Goal: Information Seeking & Learning: Check status

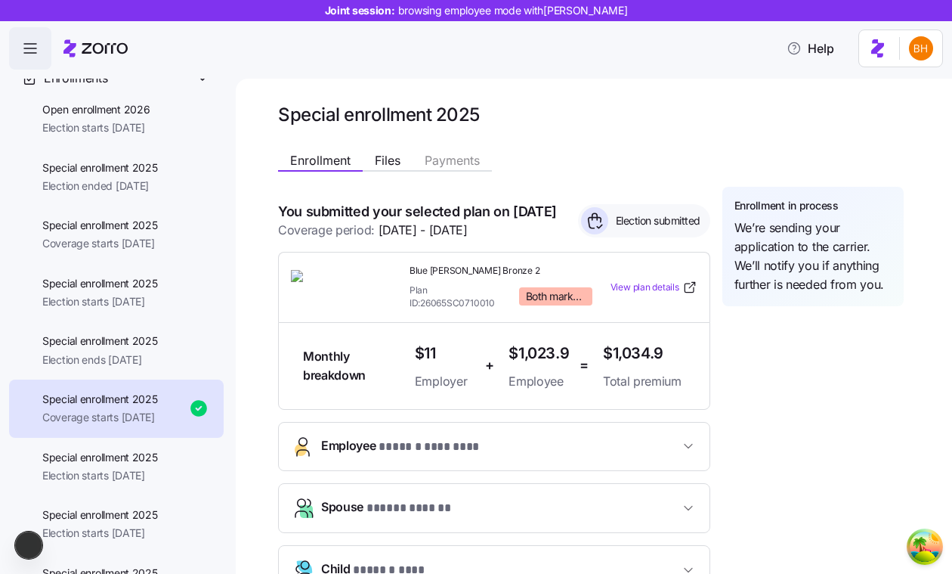
click at [893, 107] on h1 "Special enrollment 2025" at bounding box center [591, 114] width 626 height 23
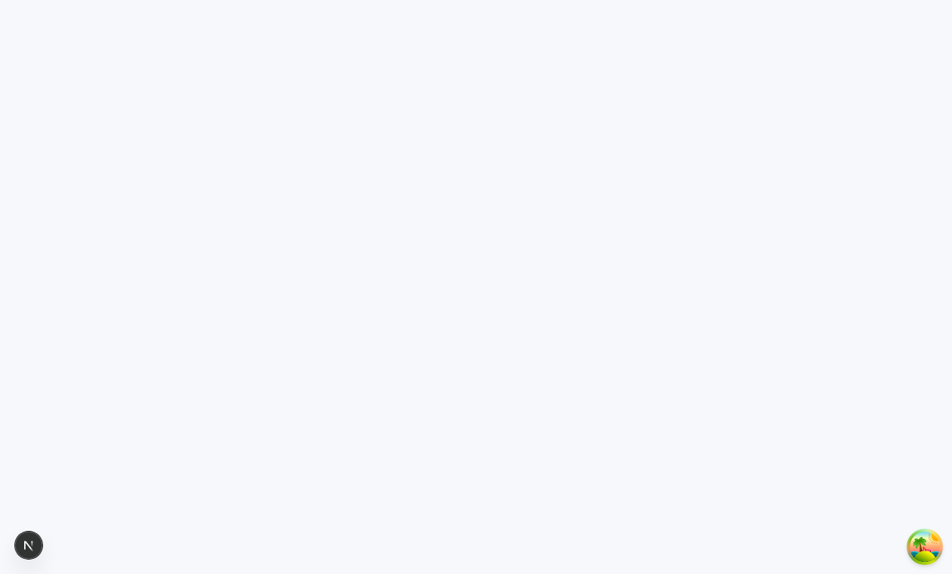
click at [389, 0] on html at bounding box center [476, 0] width 952 height 0
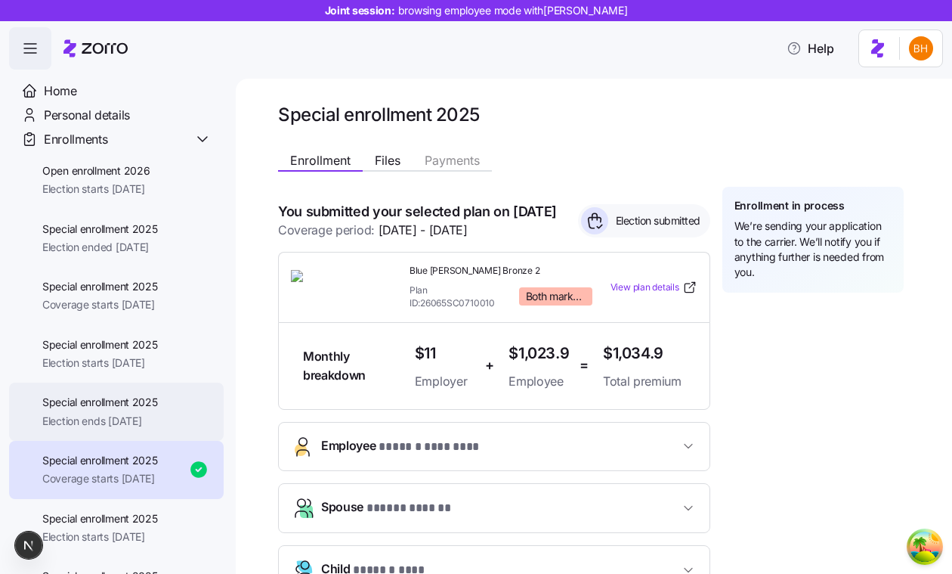
click at [209, 401] on div "Special enrollment 2025 Election ends [DATE]" at bounding box center [116, 411] width 215 height 58
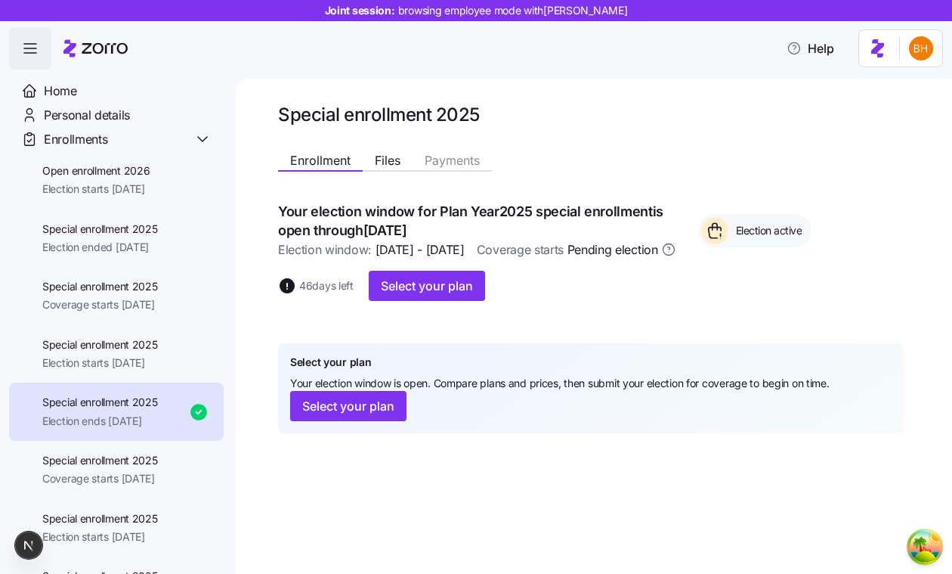
click at [18, 37] on span "button" at bounding box center [30, 48] width 41 height 41
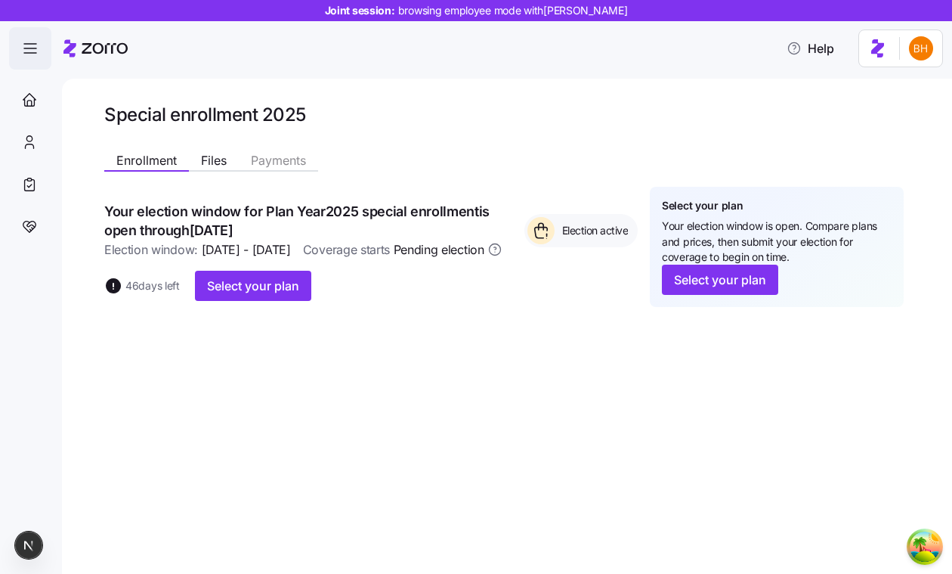
click at [34, 51] on icon "button" at bounding box center [30, 48] width 18 height 18
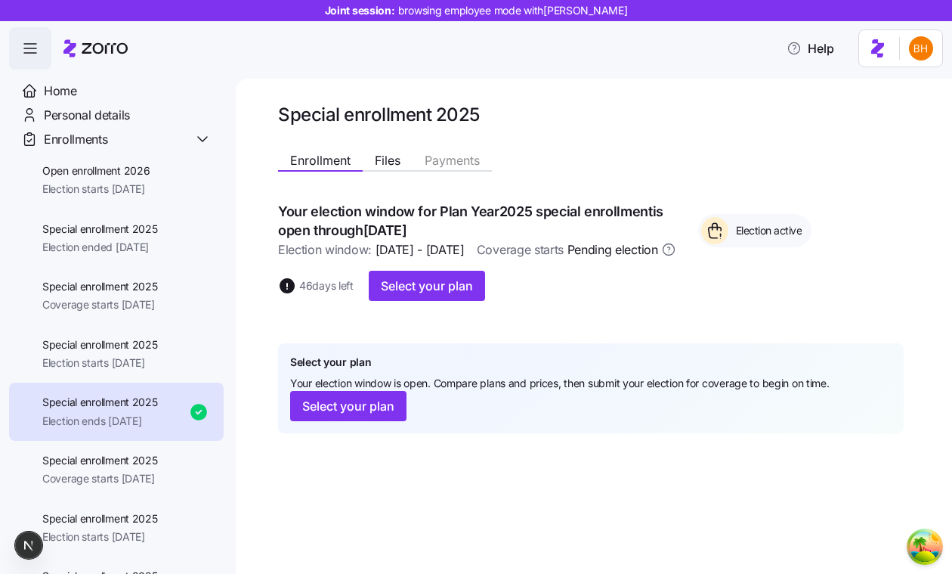
click at [34, 50] on icon "button" at bounding box center [30, 48] width 18 height 18
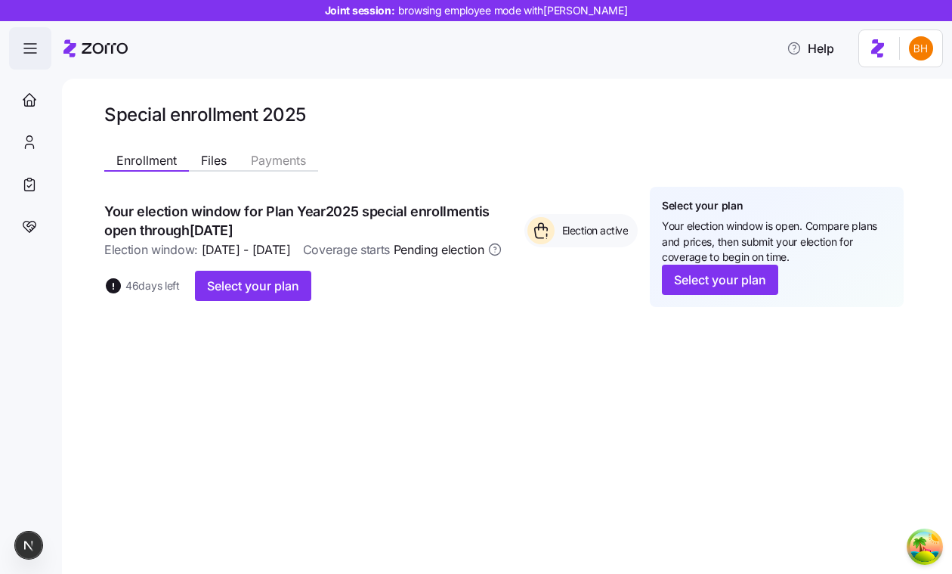
click at [34, 50] on icon "button" at bounding box center [30, 48] width 18 height 18
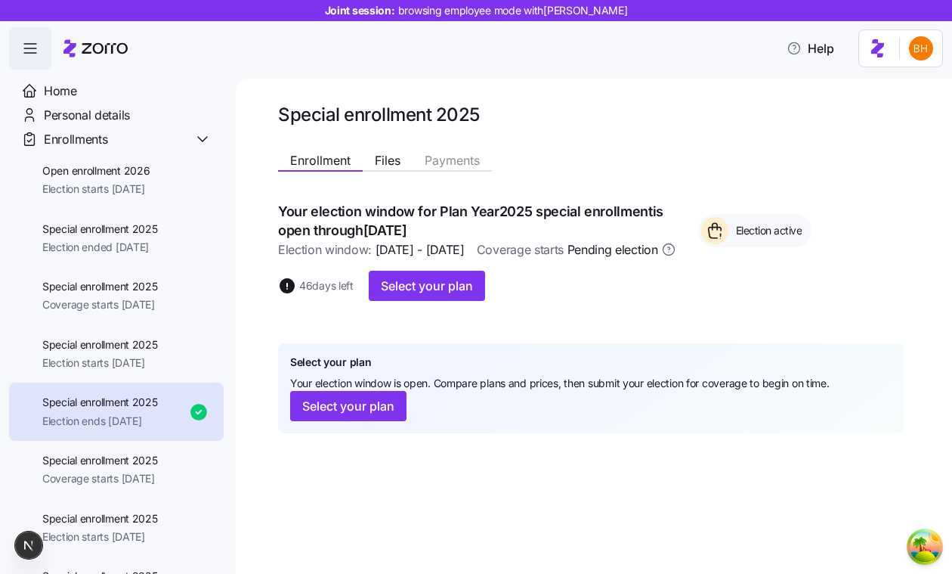
click at [34, 50] on icon "button" at bounding box center [30, 48] width 18 height 18
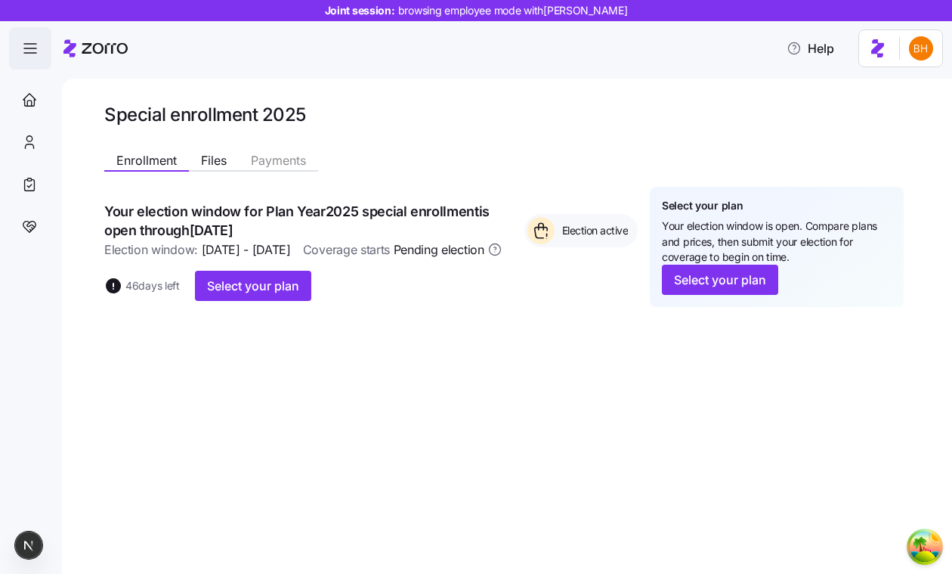
click at [45, 49] on span "button" at bounding box center [30, 48] width 41 height 41
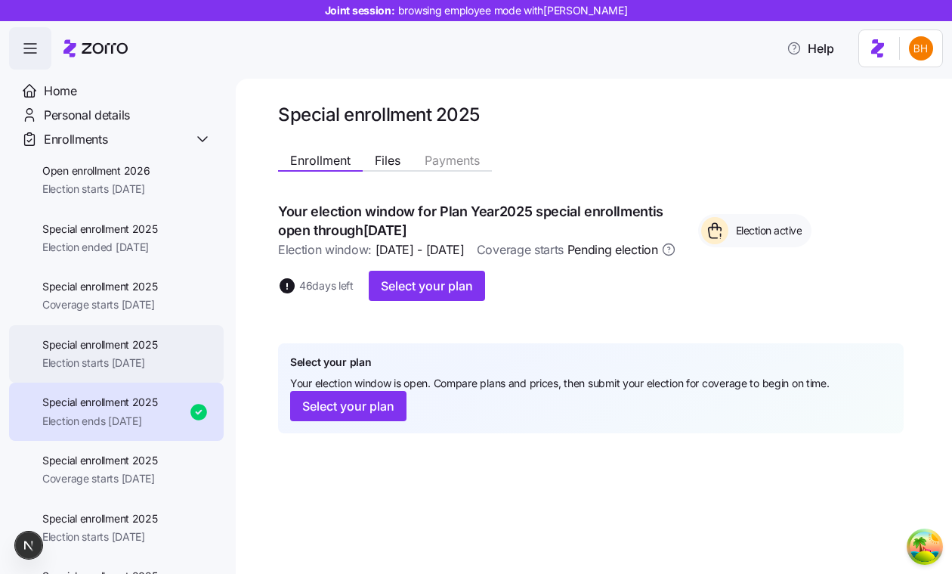
click at [100, 328] on div "Special enrollment 2025 Election starts [DATE]" at bounding box center [116, 354] width 215 height 58
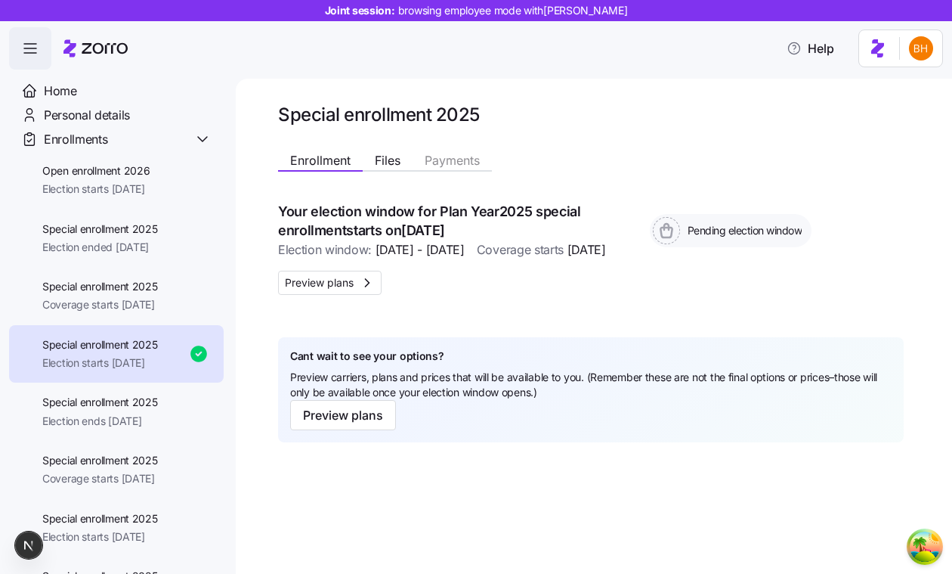
click at [29, 56] on icon "button" at bounding box center [30, 48] width 18 height 18
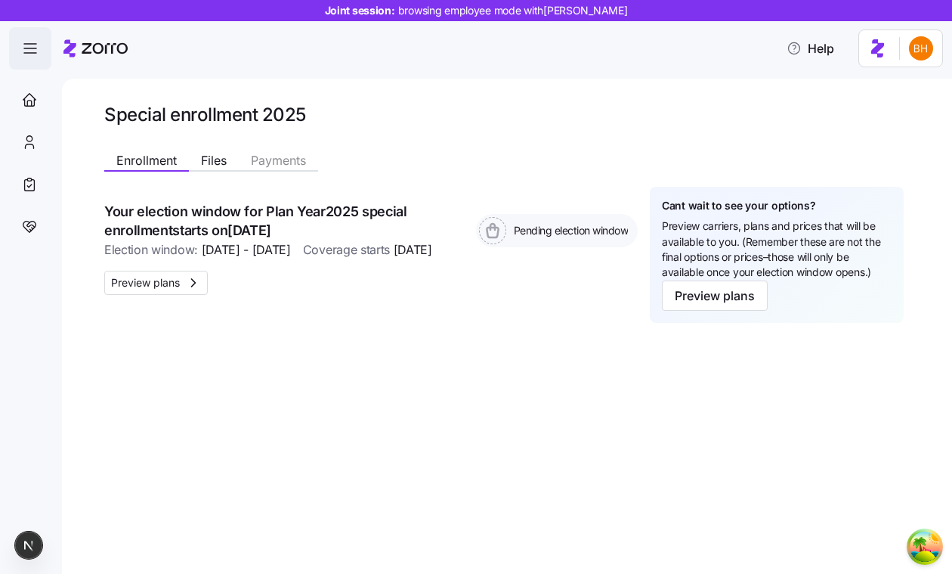
click at [29, 56] on icon "button" at bounding box center [30, 48] width 18 height 18
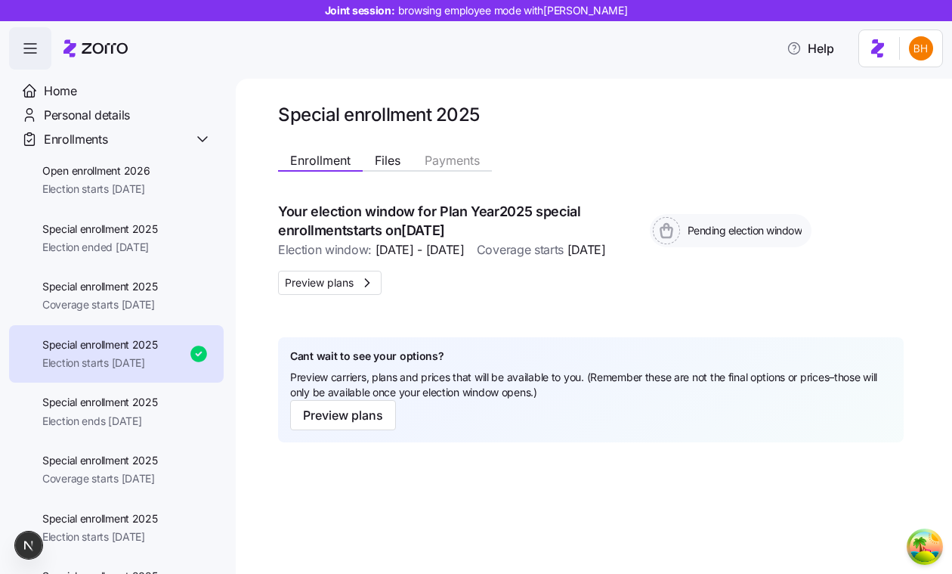
click at [28, 45] on icon "button" at bounding box center [30, 48] width 18 height 18
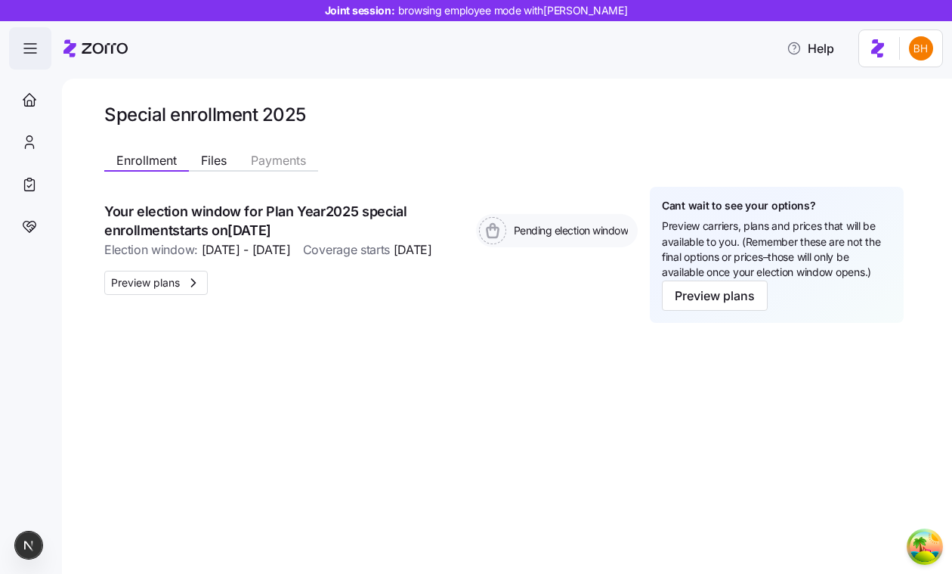
click at [28, 51] on icon "button" at bounding box center [30, 48] width 18 height 18
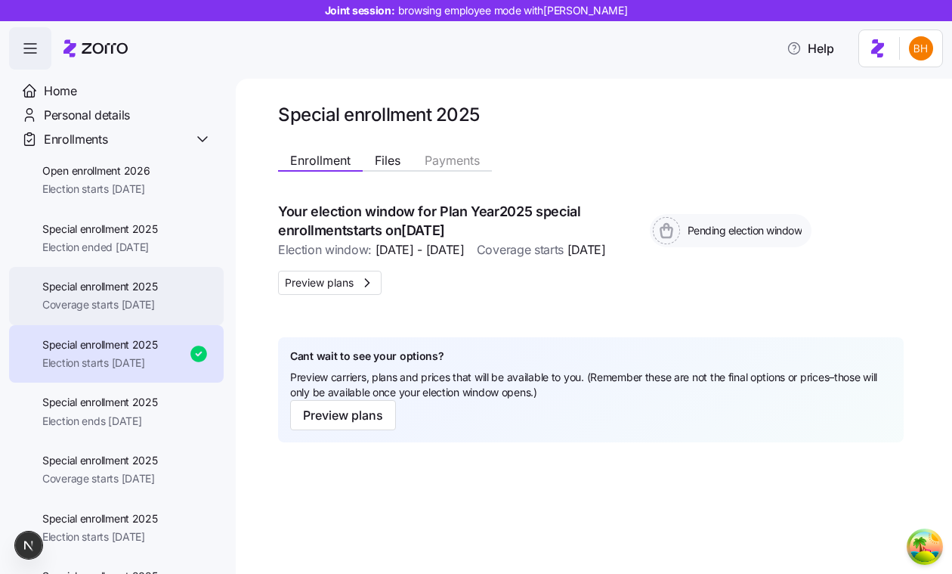
click at [47, 300] on span "Coverage starts [DATE]" at bounding box center [100, 304] width 116 height 15
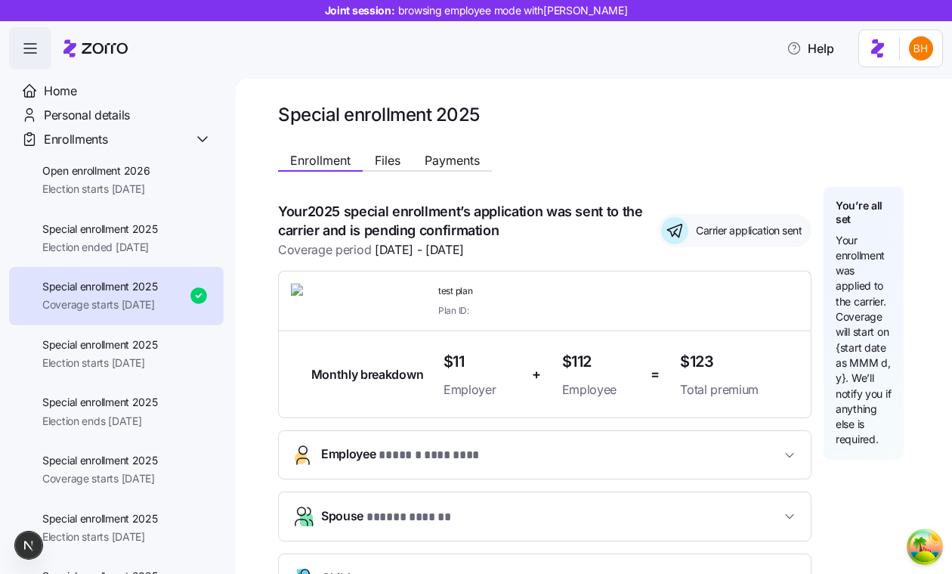
click at [36, 52] on icon "button" at bounding box center [30, 48] width 18 height 18
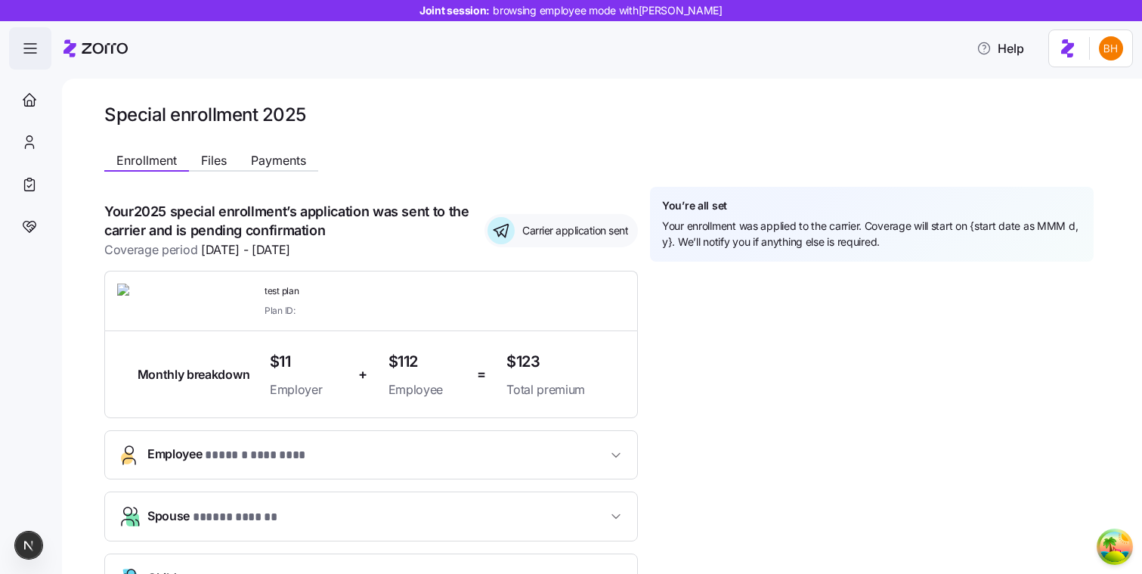
click at [40, 42] on span "button" at bounding box center [30, 48] width 41 height 41
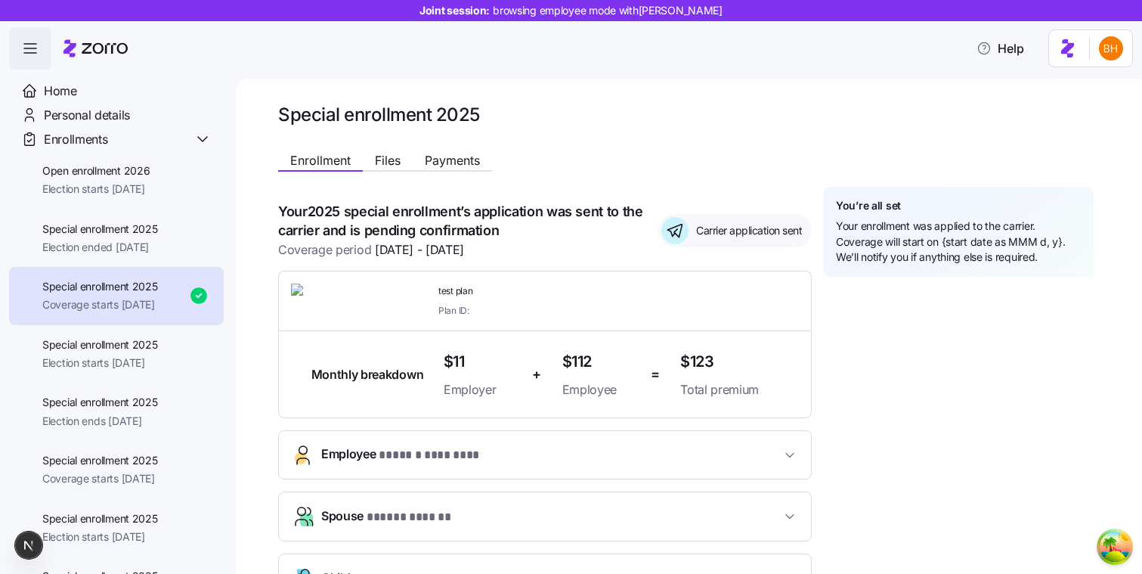
click at [40, 42] on span "button" at bounding box center [30, 48] width 41 height 41
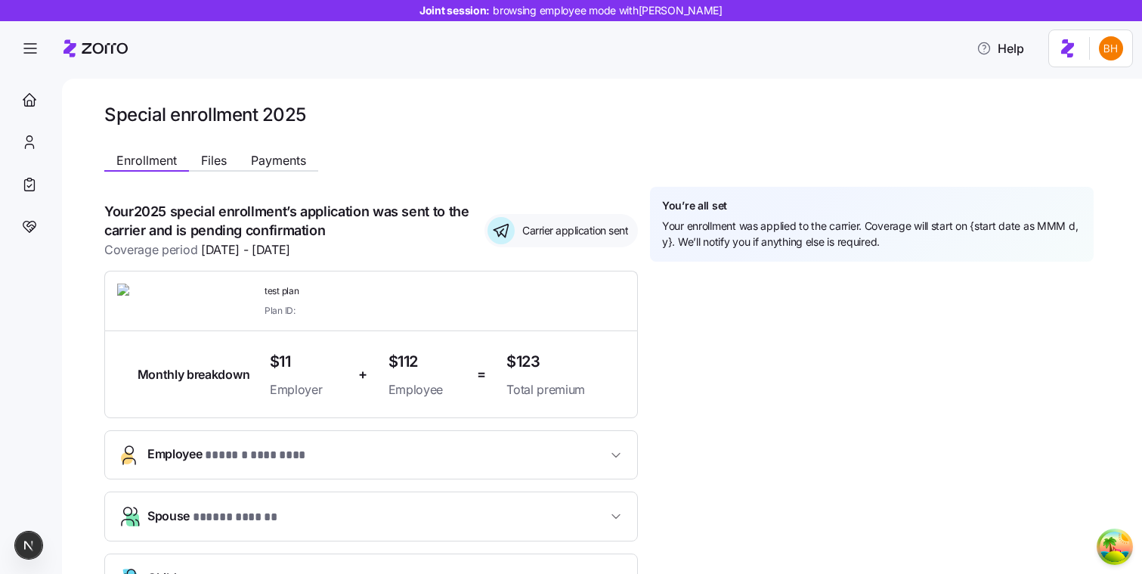
click at [604, 116] on h1 "Special enrollment 2025" at bounding box center [598, 114] width 989 height 23
click at [33, 60] on span "button" at bounding box center [30, 48] width 41 height 41
click at [34, 33] on span "button" at bounding box center [30, 48] width 41 height 41
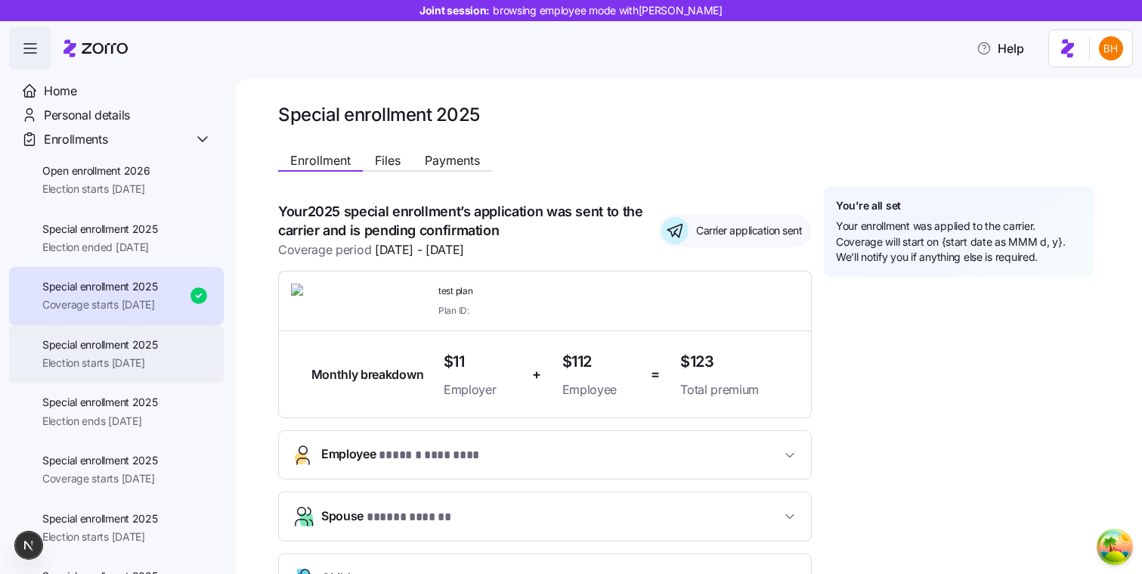
click at [113, 375] on div "Special enrollment 2025 Election starts [DATE]" at bounding box center [116, 354] width 215 height 58
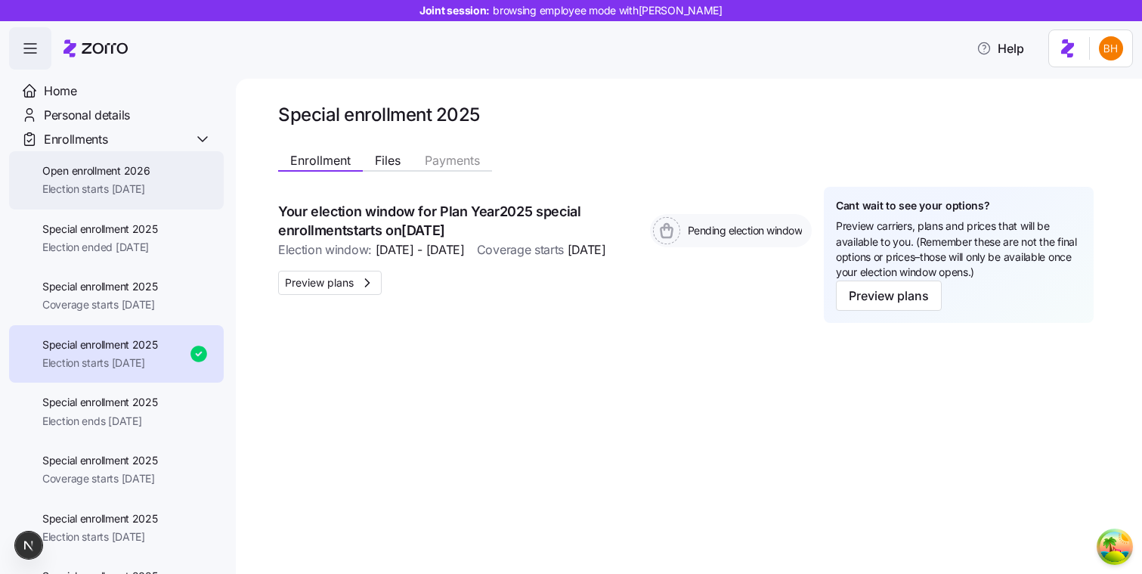
click at [114, 188] on span "Election starts [DATE]" at bounding box center [95, 188] width 107 height 15
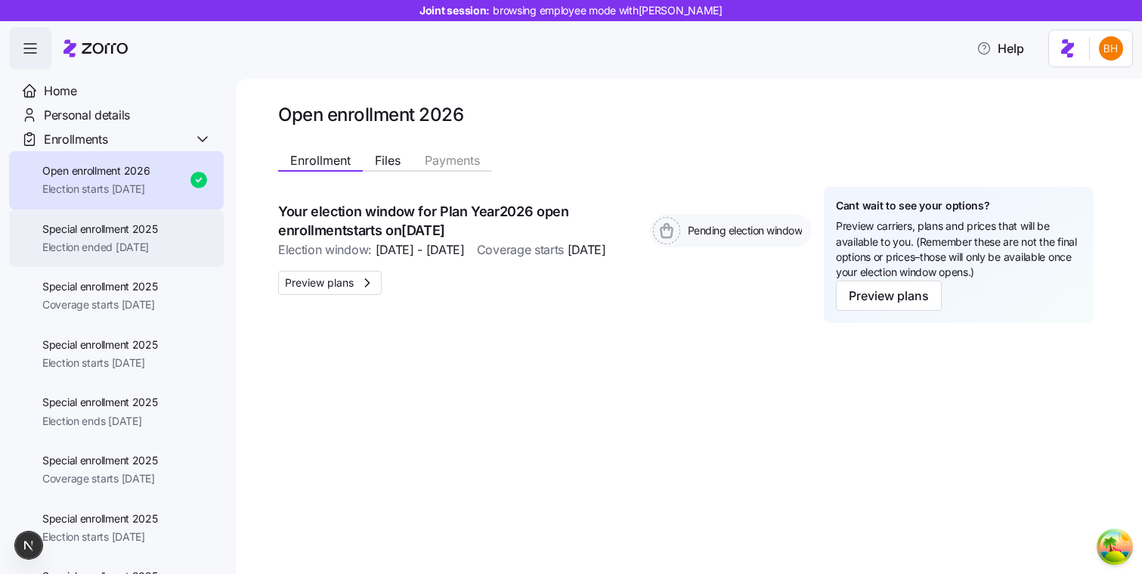
click at [157, 230] on span "Special enrollment 2025" at bounding box center [100, 228] width 116 height 15
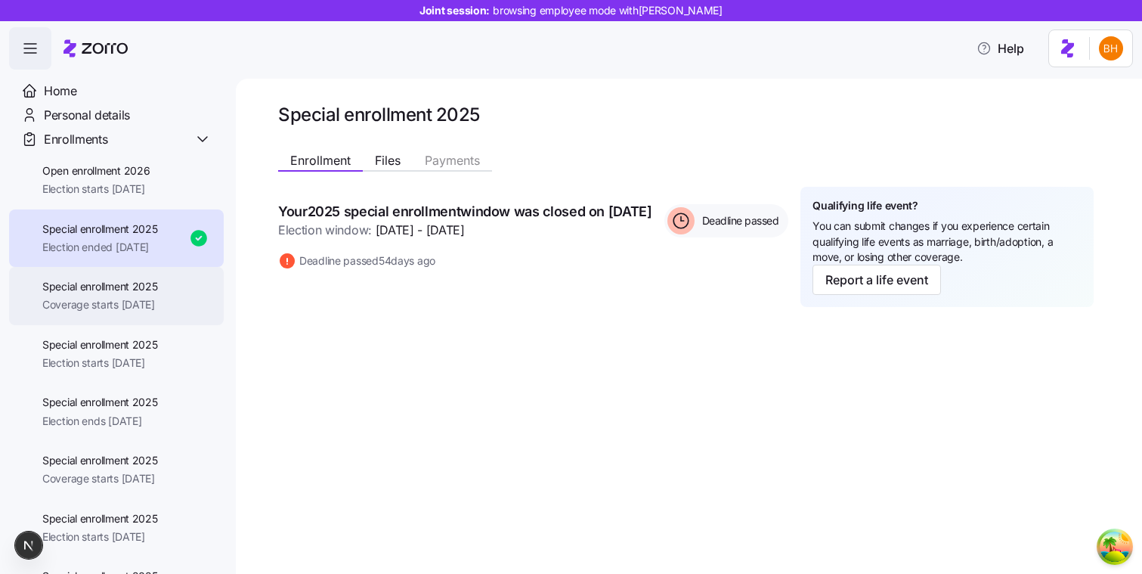
click at [129, 286] on span "Special enrollment 2025" at bounding box center [100, 286] width 116 height 15
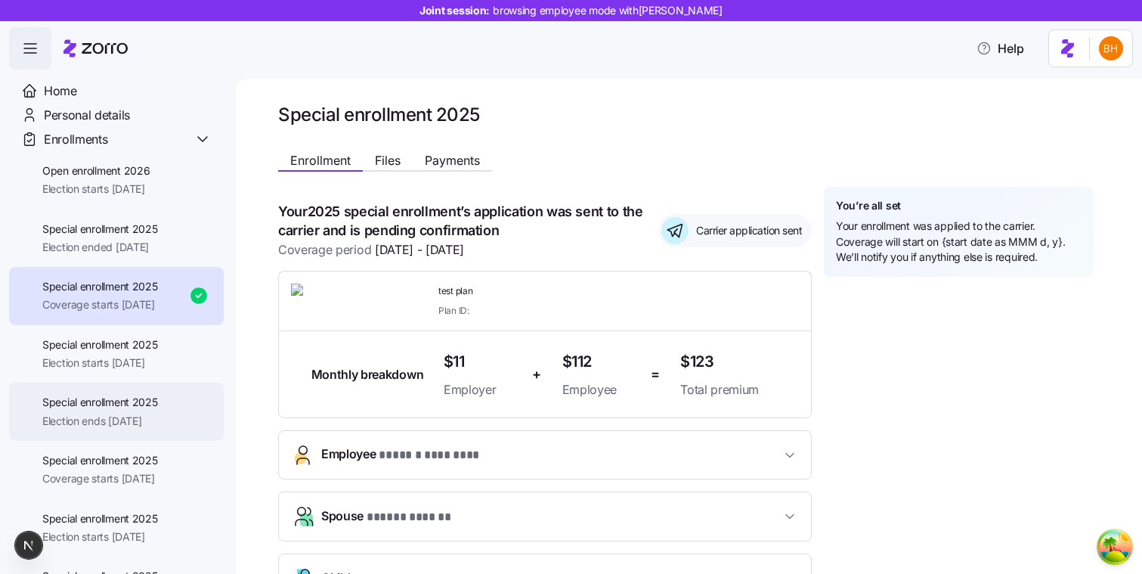
click at [137, 419] on span "Election ends [DATE]" at bounding box center [100, 420] width 116 height 15
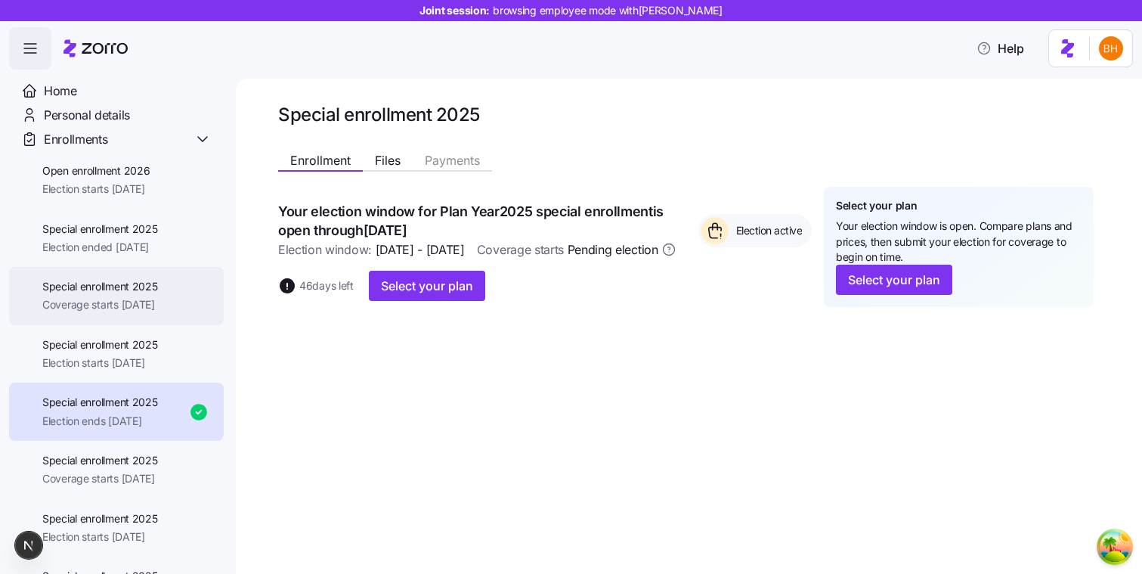
click at [135, 321] on div "Special enrollment 2025 Coverage starts [DATE]" at bounding box center [116, 296] width 215 height 58
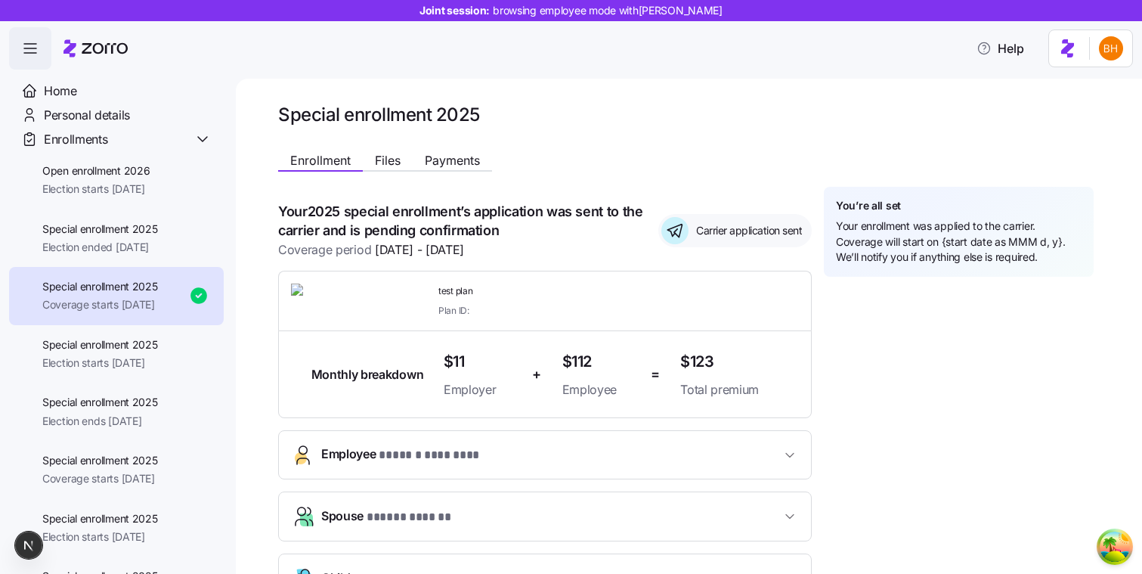
click at [31, 51] on icon "button" at bounding box center [30, 48] width 18 height 18
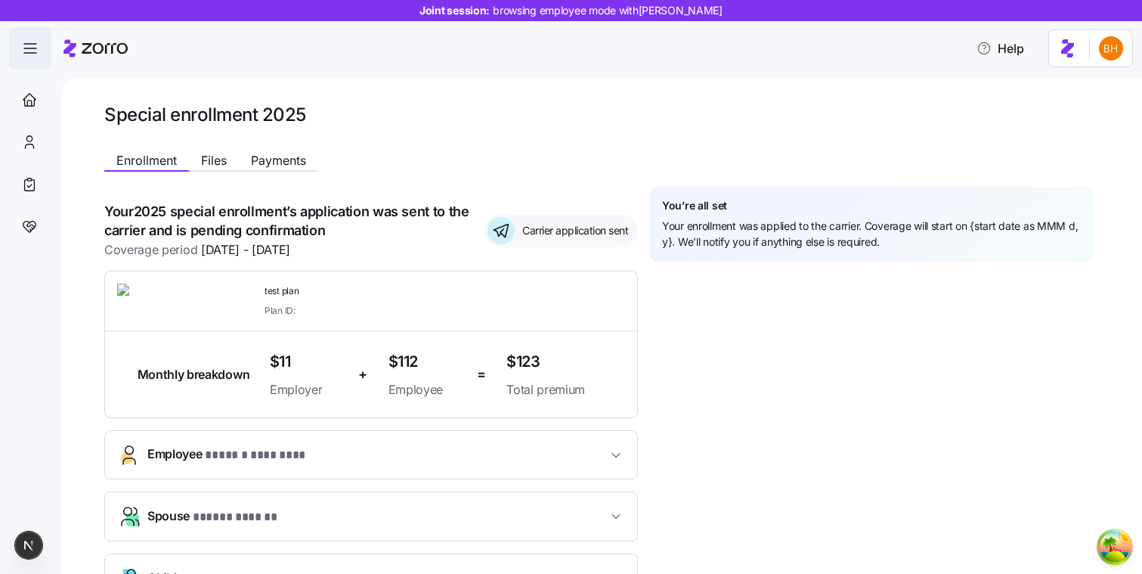
click at [31, 51] on icon "button" at bounding box center [30, 48] width 18 height 18
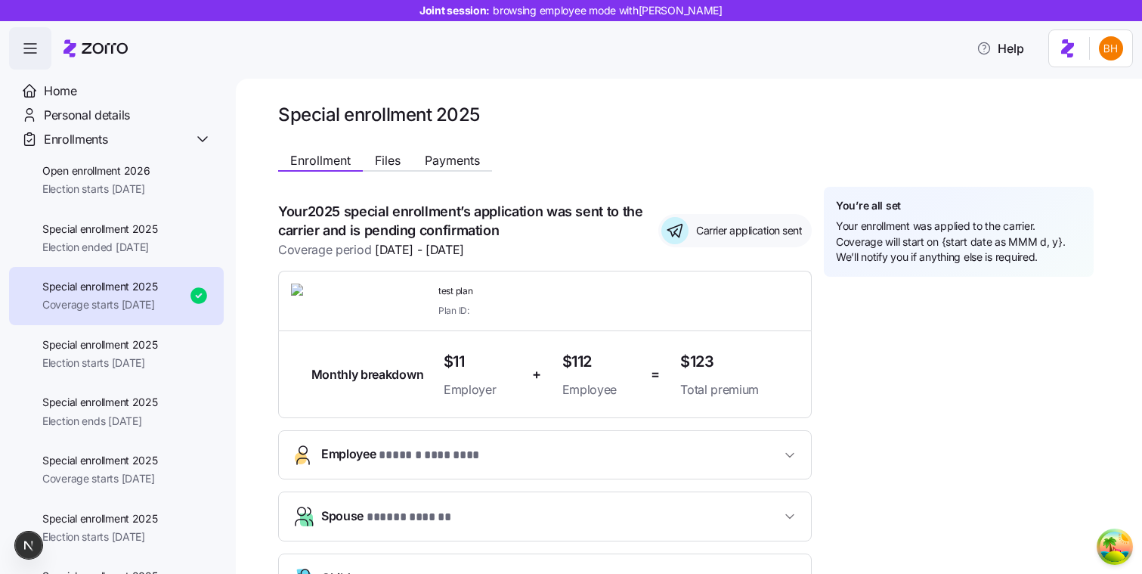
click at [584, 120] on h1 "Special enrollment 2025" at bounding box center [686, 114] width 816 height 23
click at [21, 48] on icon "button" at bounding box center [30, 48] width 18 height 18
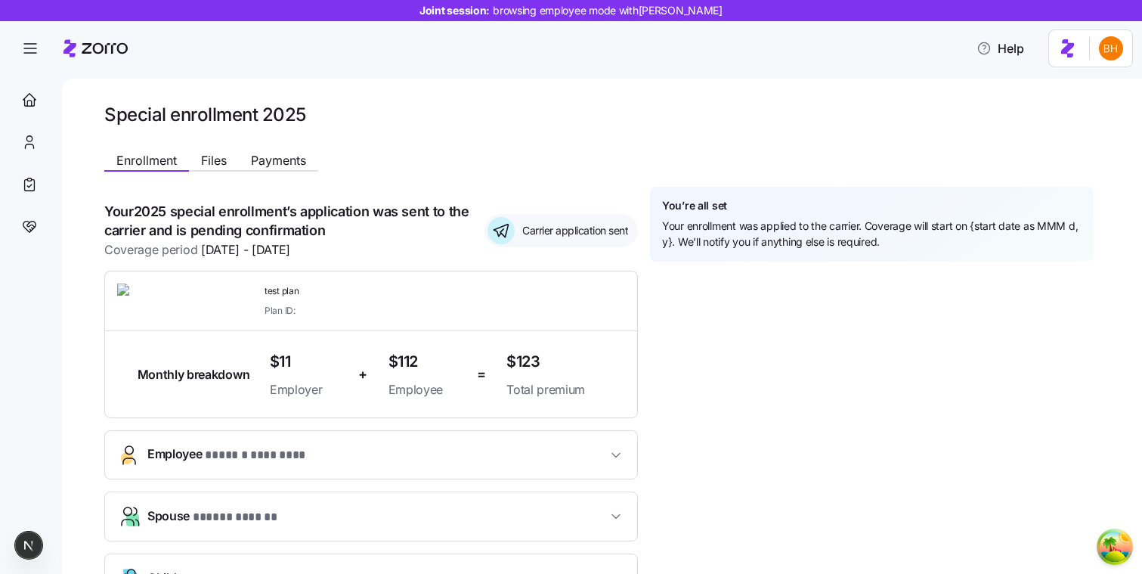
click at [8, 36] on header "Joint session: browsing employee mode with [PERSON_NAME] Help" at bounding box center [571, 35] width 1142 height 70
click at [21, 41] on icon "button" at bounding box center [30, 48] width 18 height 18
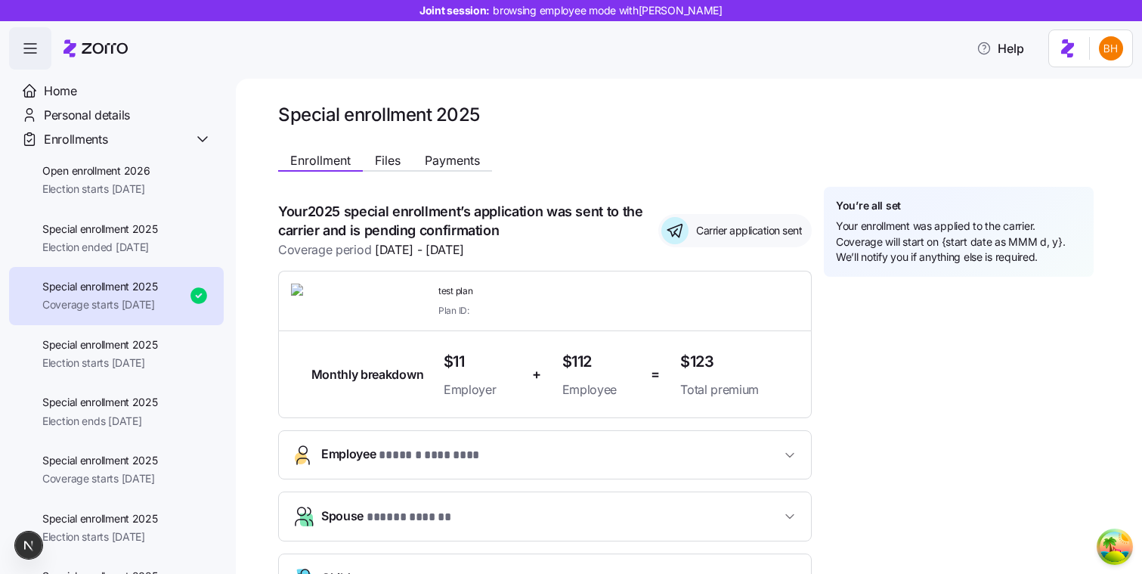
click at [33, 47] on icon "button" at bounding box center [30, 48] width 18 height 18
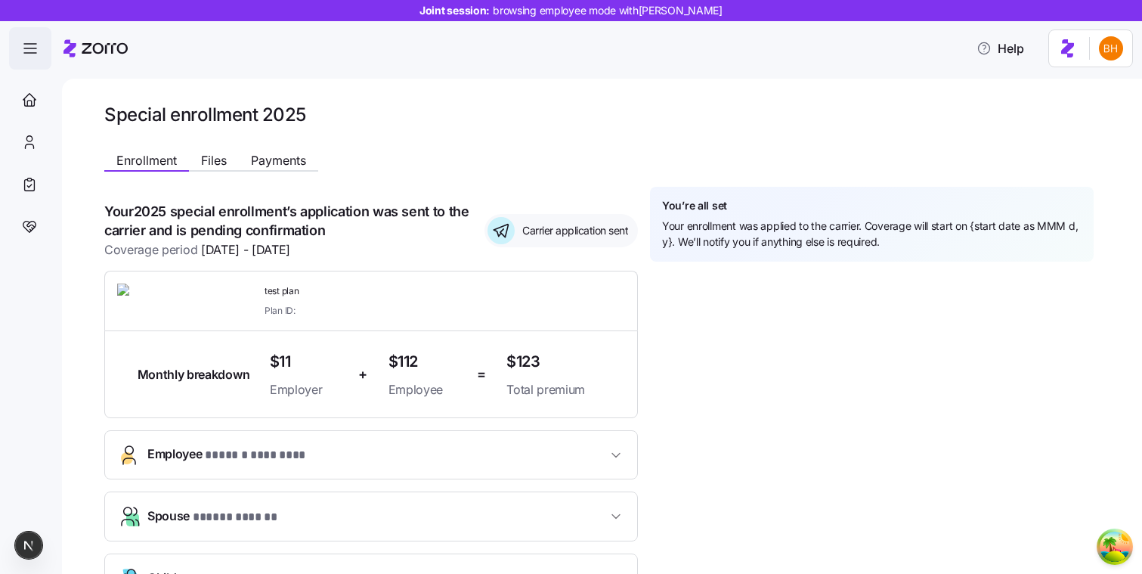
click at [33, 47] on icon "button" at bounding box center [30, 48] width 18 height 18
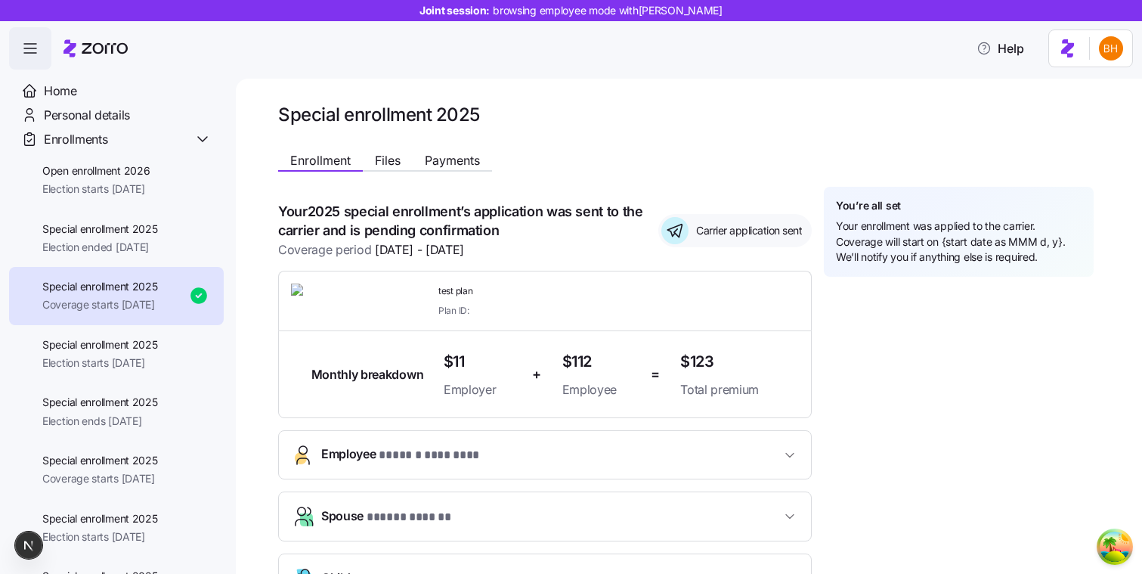
click at [33, 46] on icon "button" at bounding box center [30, 48] width 18 height 18
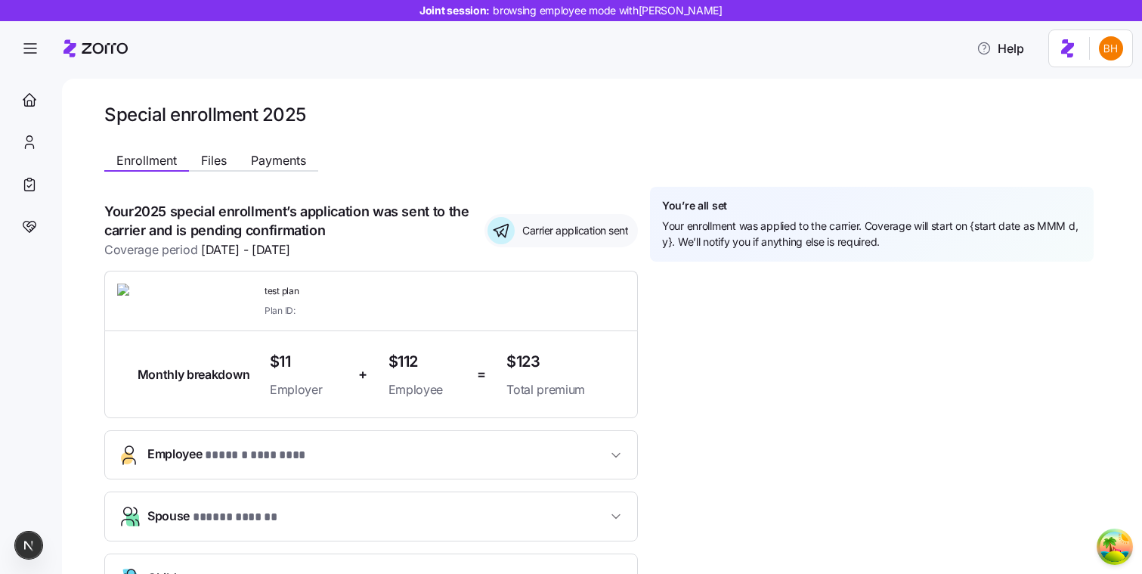
click at [785, 106] on h1 "Special enrollment 2025" at bounding box center [598, 114] width 989 height 23
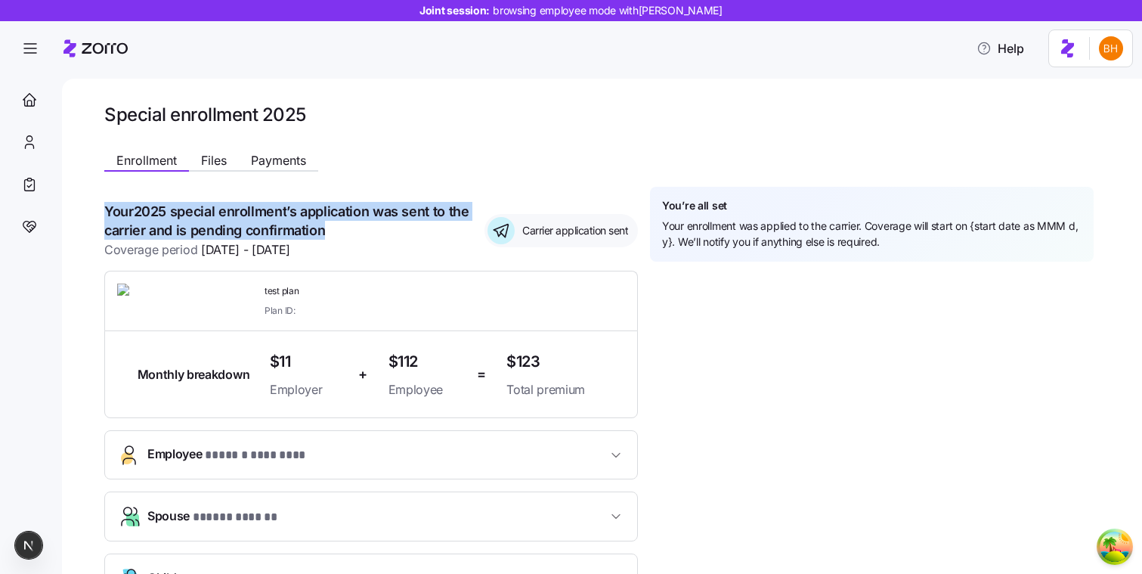
drag, startPoint x: 356, startPoint y: 233, endPoint x: 105, endPoint y: 209, distance: 252.0
click at [105, 209] on h1 "Your 2025 special enrollment ’s application was sent to the carrier and is pend…" at bounding box center [288, 221] width 368 height 38
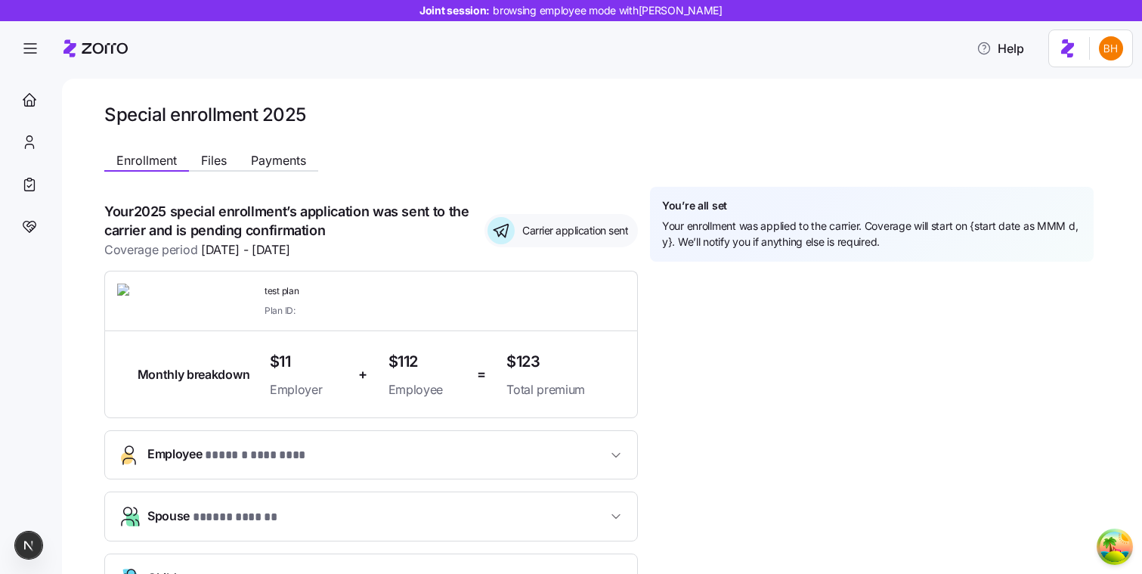
click at [280, 231] on h1 "Your 2025 special enrollment ’s application was sent to the carrier and is pend…" at bounding box center [288, 221] width 368 height 38
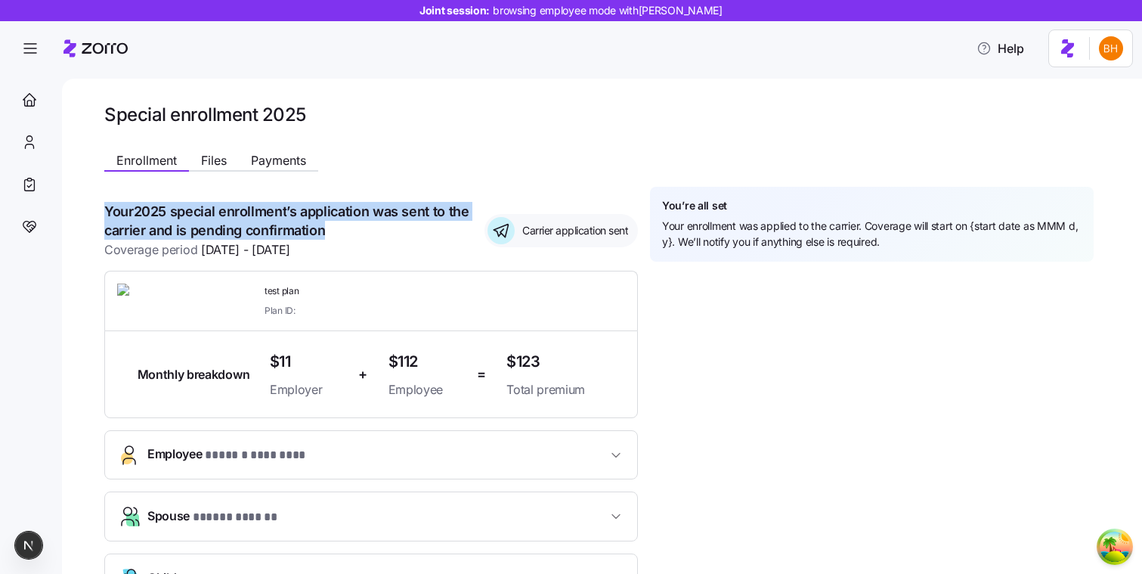
drag, startPoint x: 107, startPoint y: 210, endPoint x: 361, endPoint y: 225, distance: 253.7
click at [361, 225] on h1 "Your 2025 special enrollment ’s application was sent to the carrier and is pend…" at bounding box center [288, 221] width 368 height 38
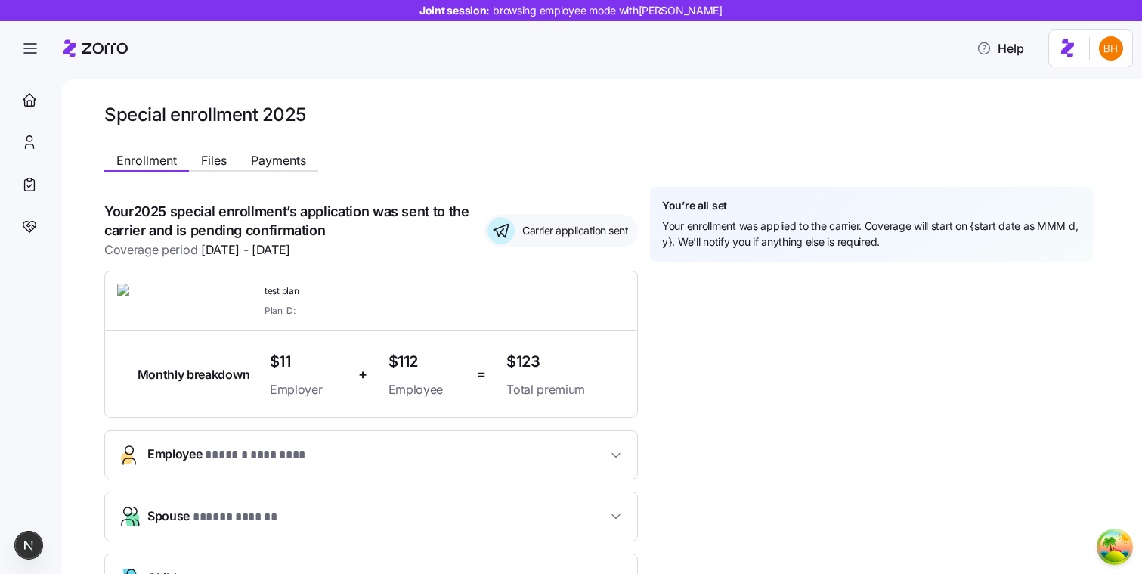
click at [627, 264] on div "**********" at bounding box center [371, 402] width 534 height 401
drag, startPoint x: 33, startPoint y: 107, endPoint x: 145, endPoint y: 70, distance: 118.6
click at [139, 77] on div "**********" at bounding box center [571, 282] width 1142 height 565
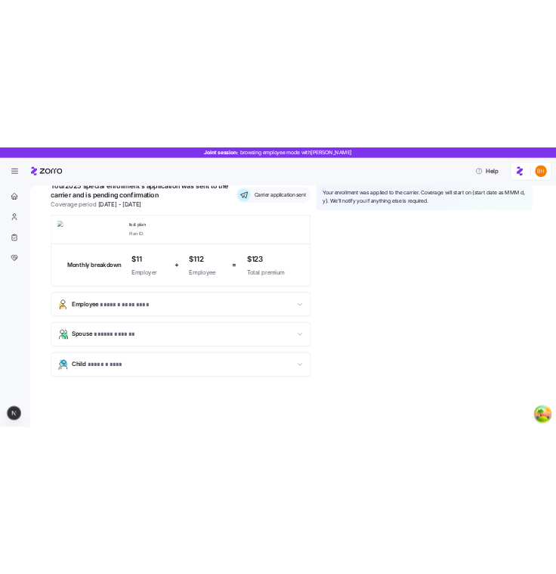
scroll to position [132, 0]
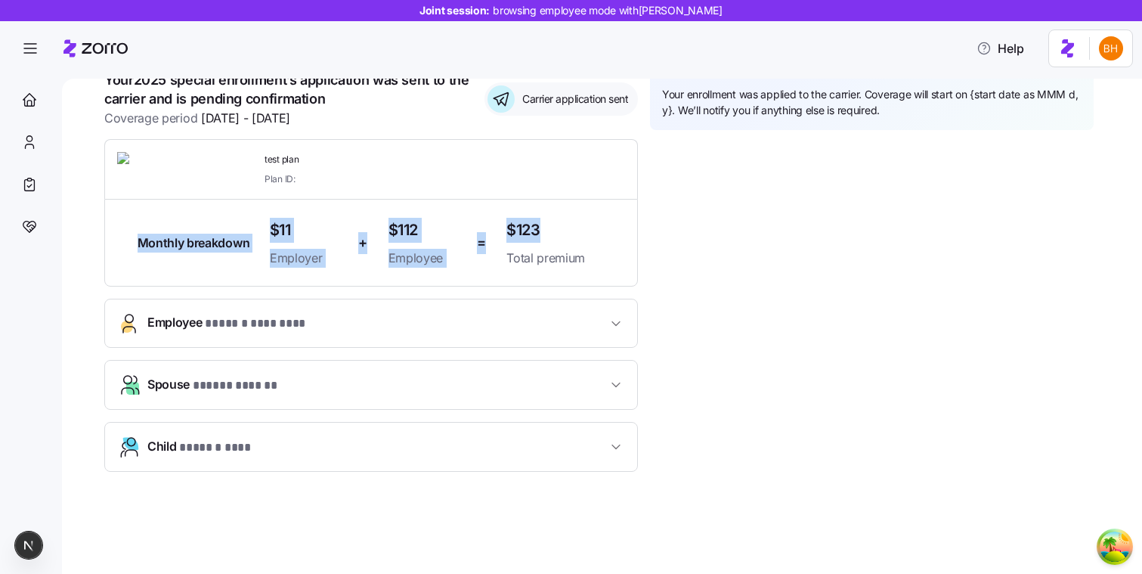
drag, startPoint x: 129, startPoint y: 233, endPoint x: 596, endPoint y: 247, distance: 467.3
click at [596, 247] on div "Monthly breakdown $11 Employer + $112 Employee = $123 Total premium" at bounding box center [371, 243] width 496 height 62
click at [596, 247] on div "$123 Total premium" at bounding box center [559, 243] width 107 height 50
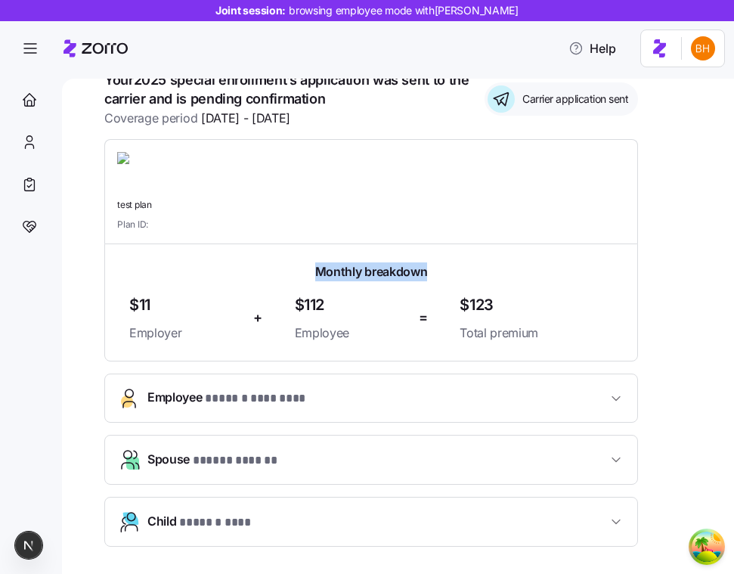
drag, startPoint x: 309, startPoint y: 270, endPoint x: 485, endPoint y: 273, distance: 176.1
click at [485, 273] on div "Monthly breakdown" at bounding box center [371, 271] width 484 height 19
click at [733, 323] on div "**********" at bounding box center [398, 326] width 672 height 495
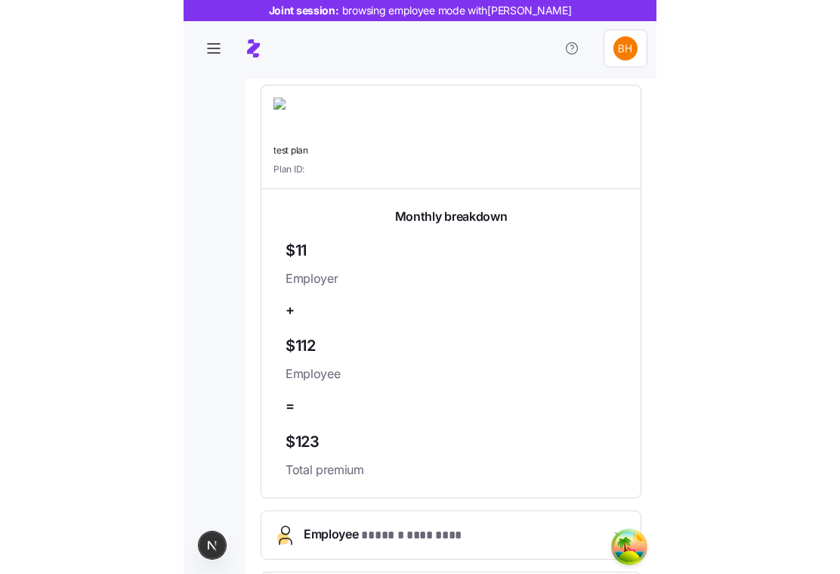
scroll to position [171, 0]
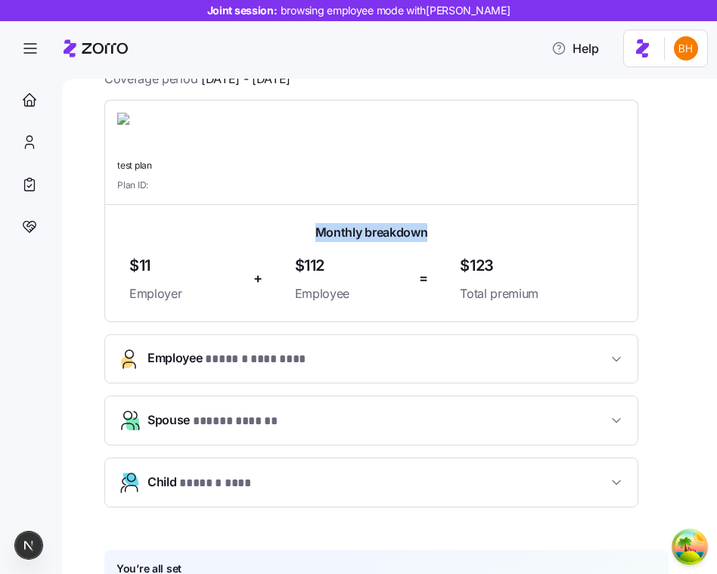
drag, startPoint x: 317, startPoint y: 232, endPoint x: 450, endPoint y: 230, distance: 133.0
click at [446, 229] on div "Monthly breakdown" at bounding box center [371, 232] width 484 height 19
click at [450, 230] on div "Monthly breakdown" at bounding box center [371, 232] width 484 height 19
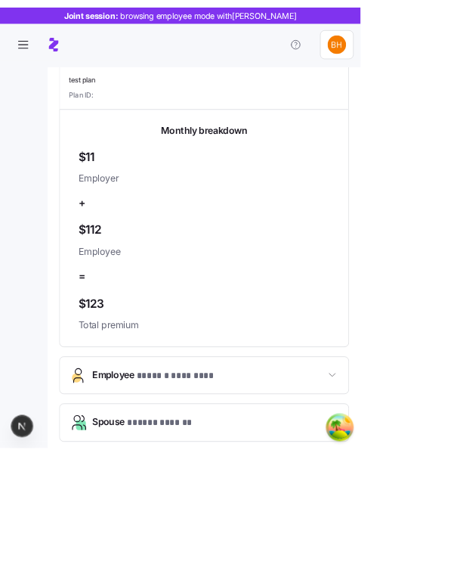
scroll to position [227, 0]
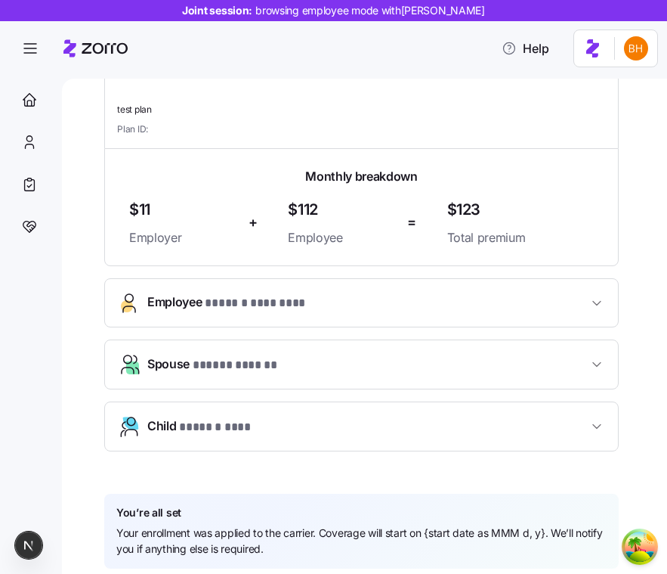
click at [650, 199] on div "**********" at bounding box center [364, 326] width 605 height 495
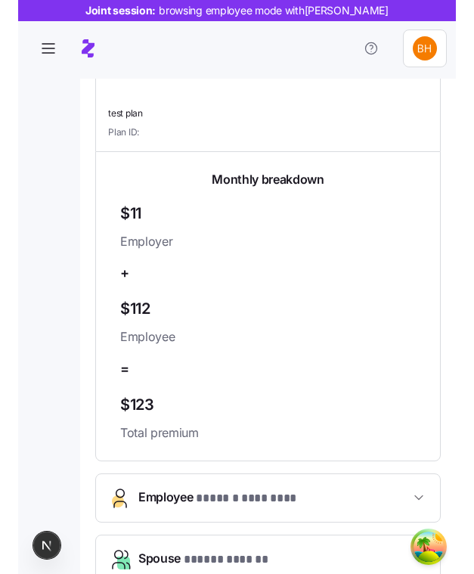
scroll to position [265, 0]
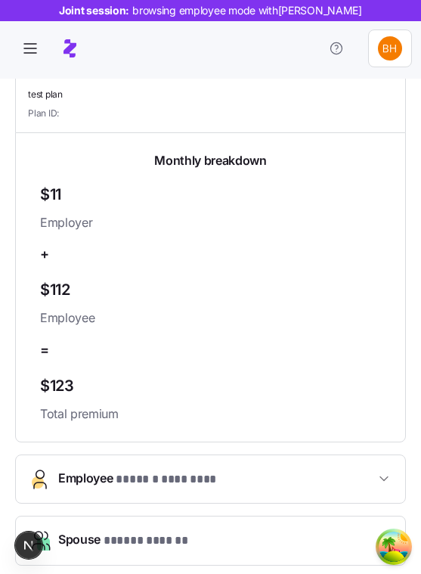
click at [313, 333] on div "$112 Employee" at bounding box center [210, 302] width 353 height 62
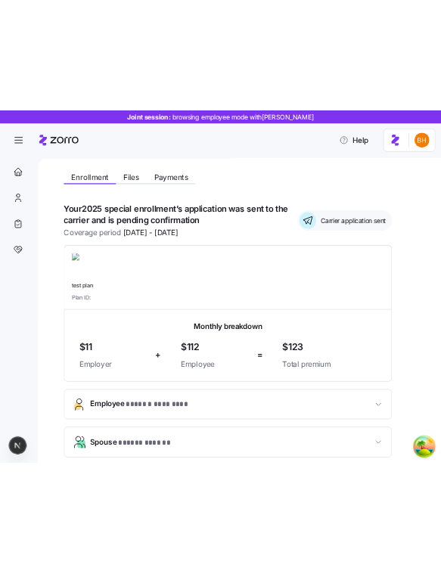
scroll to position [61, 0]
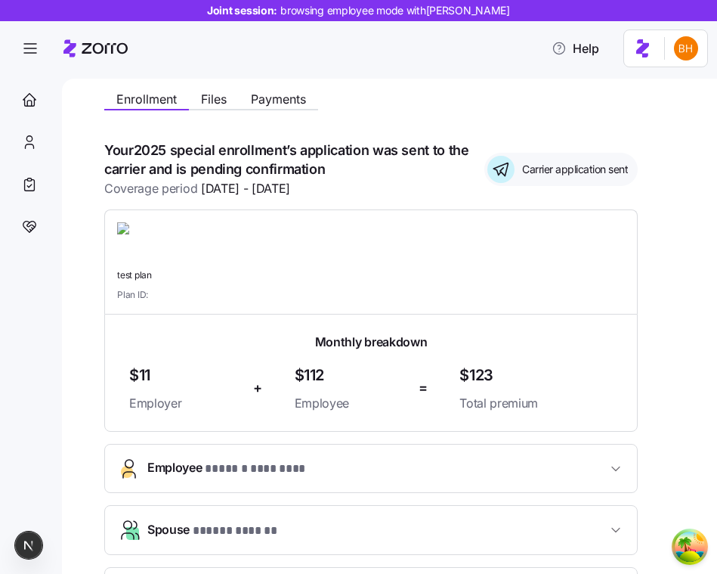
click at [655, 324] on div "**********" at bounding box center [386, 429] width 565 height 608
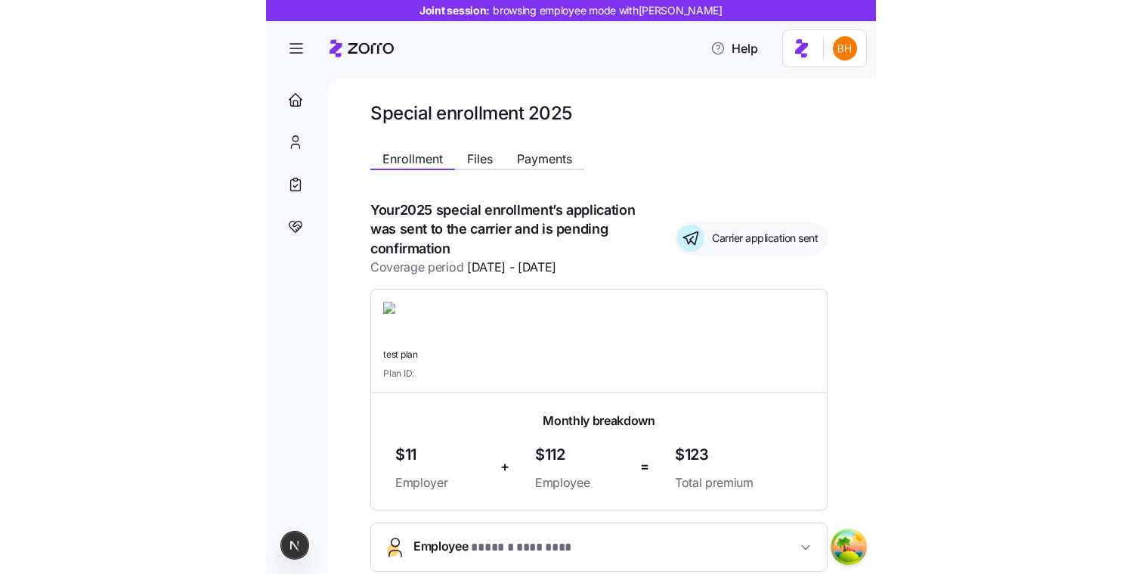
scroll to position [0, 0]
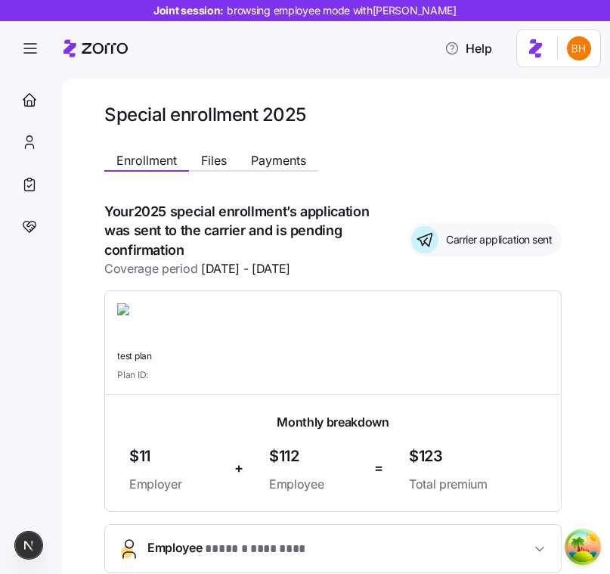
click at [588, 178] on div "**********" at bounding box center [346, 458] width 484 height 711
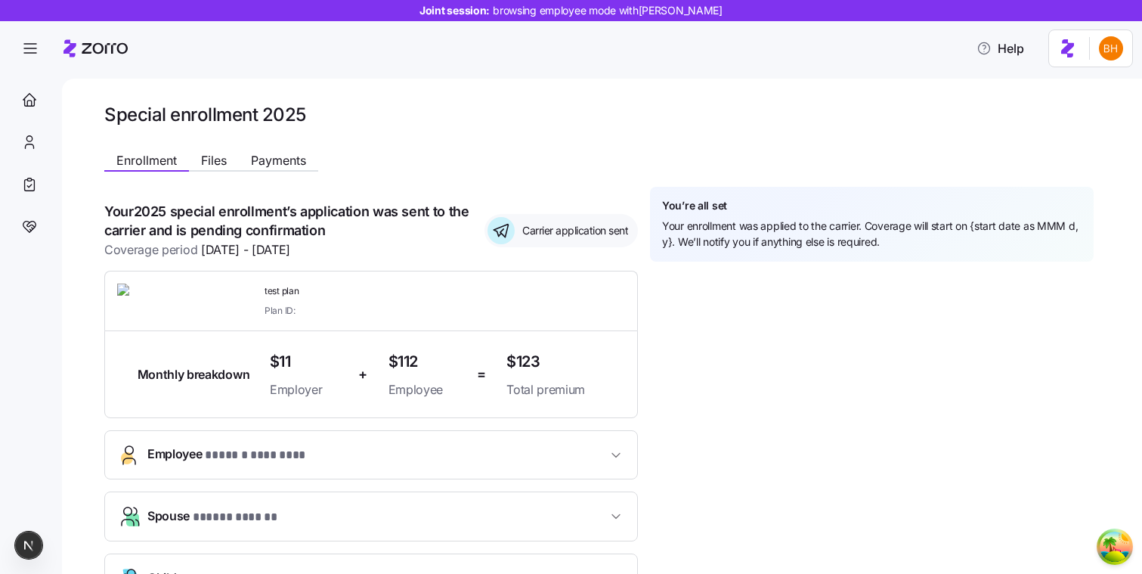
click at [635, 153] on div "Enrollment Files Payments" at bounding box center [444, 157] width 680 height 27
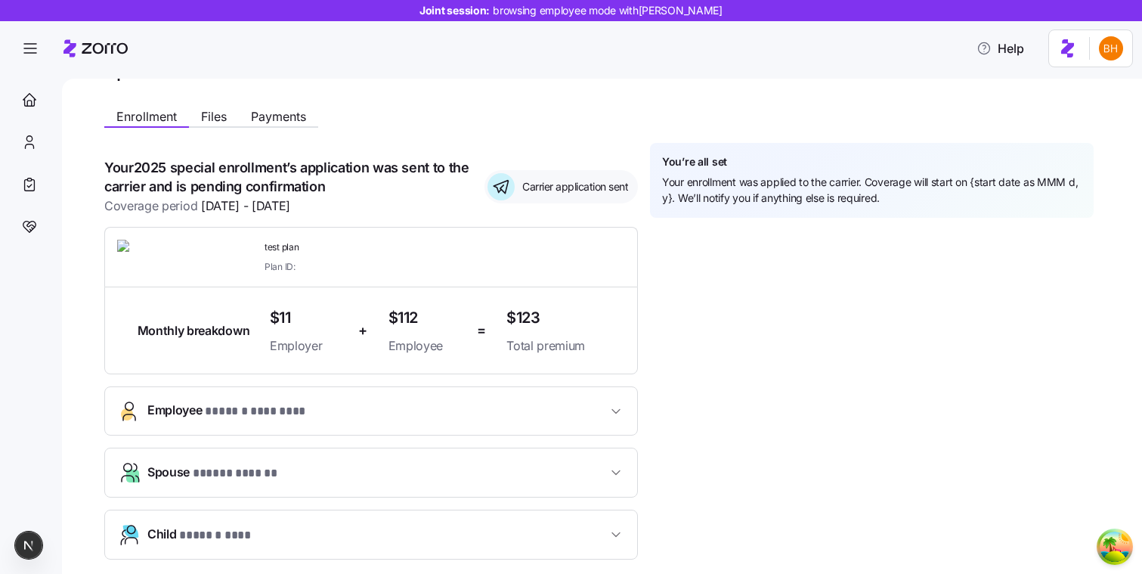
scroll to position [42, 0]
click at [37, 51] on icon "button" at bounding box center [30, 48] width 18 height 18
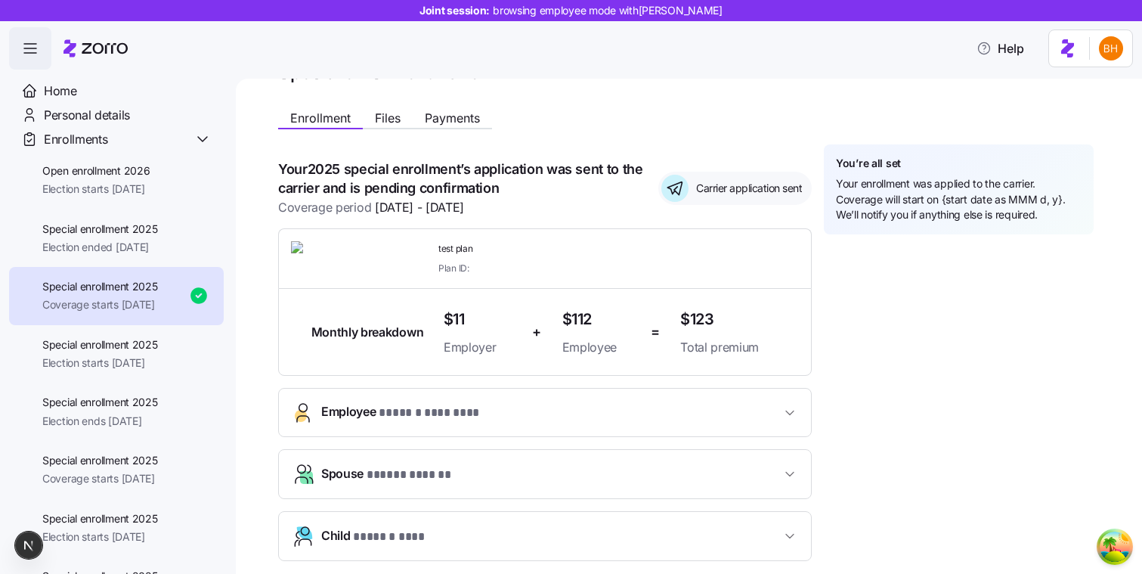
click at [37, 51] on icon "button" at bounding box center [30, 48] width 18 height 18
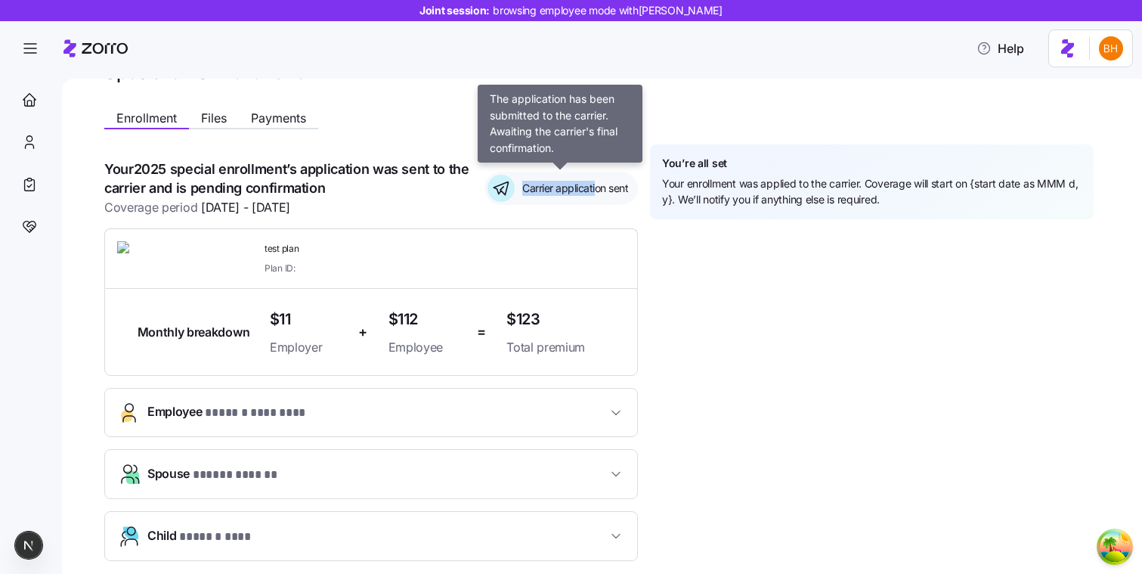
drag, startPoint x: 502, startPoint y: 187, endPoint x: 614, endPoint y: 187, distance: 112.6
click at [614, 187] on div "Carrier application sent" at bounding box center [560, 188] width 153 height 33
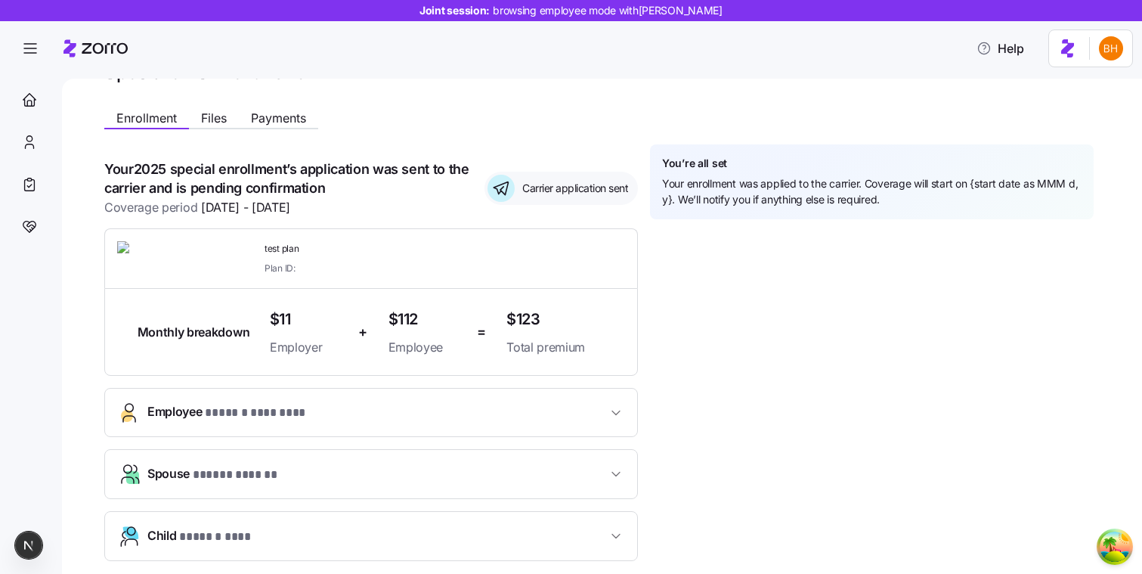
click at [339, 163] on h1 "Your 2025 special enrollment ’s application was sent to the carrier and is pend…" at bounding box center [288, 178] width 368 height 38
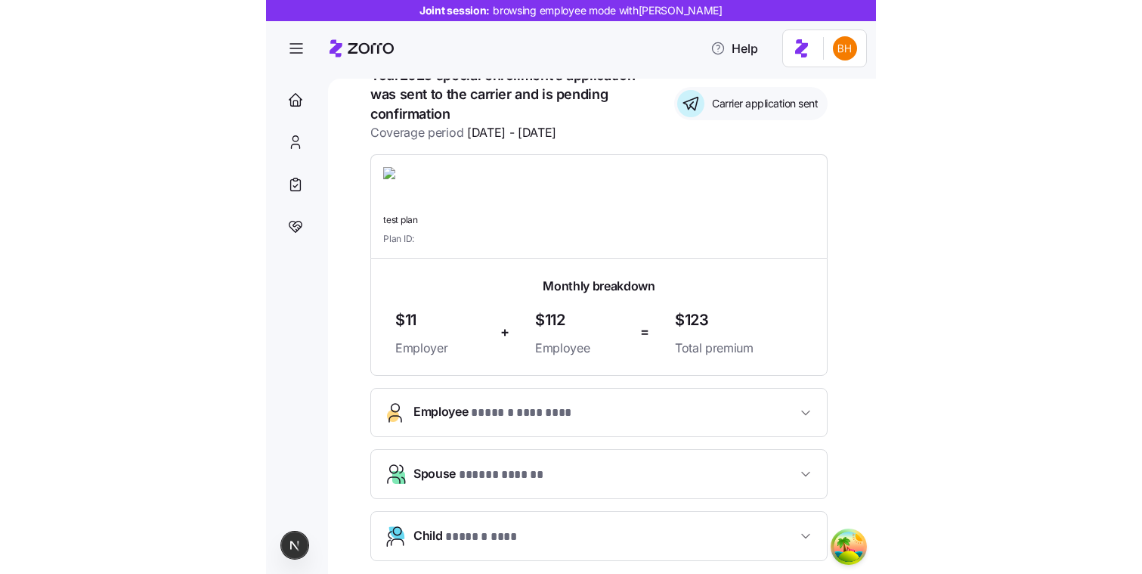
scroll to position [118, 0]
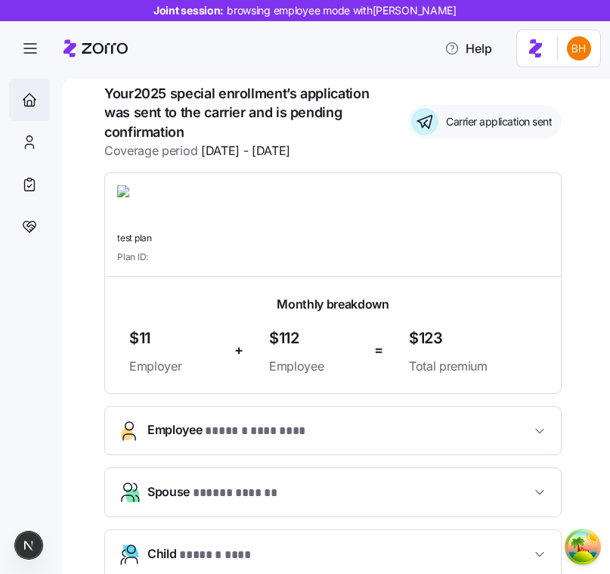
click at [42, 97] on div "Home" at bounding box center [30, 100] width 42 height 42
click at [22, 33] on span "button" at bounding box center [30, 48] width 41 height 41
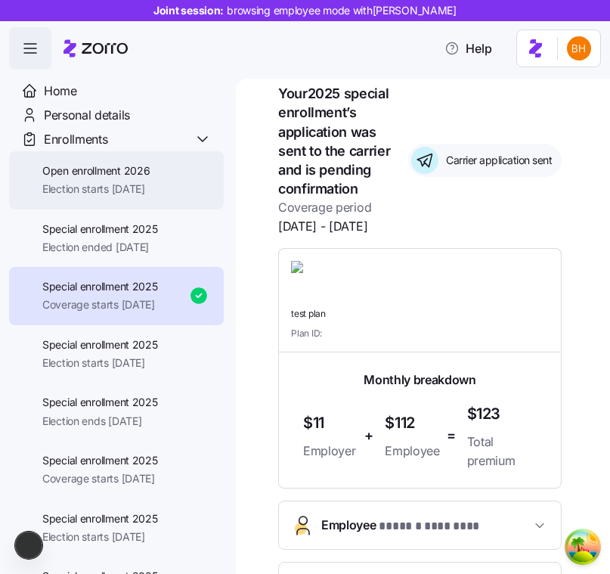
click at [79, 172] on span "Open enrollment 2026" at bounding box center [95, 170] width 107 height 15
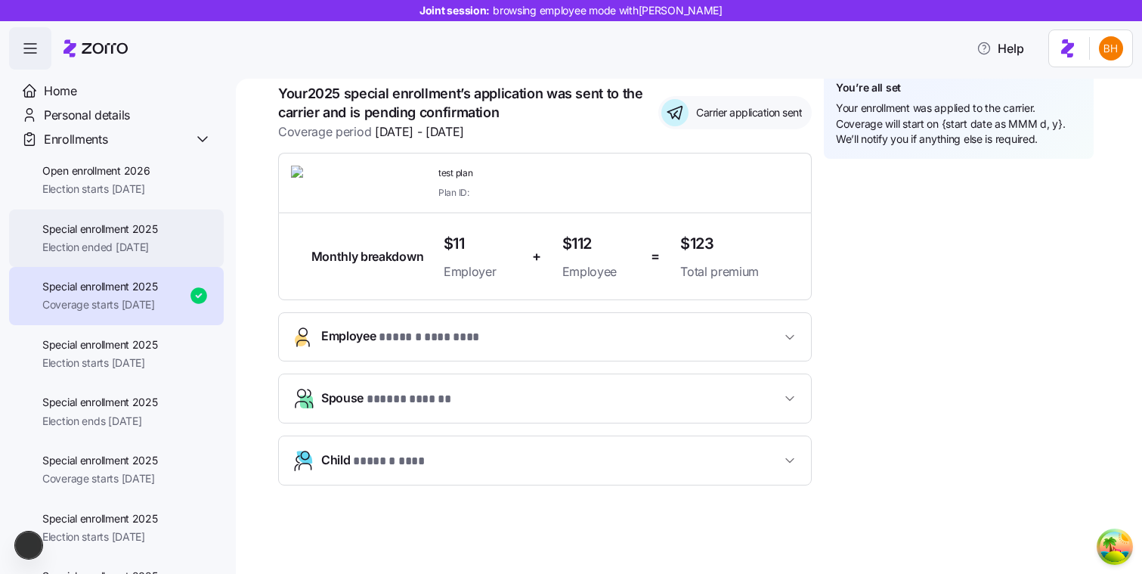
click at [146, 227] on span "Special enrollment 2025" at bounding box center [100, 228] width 116 height 15
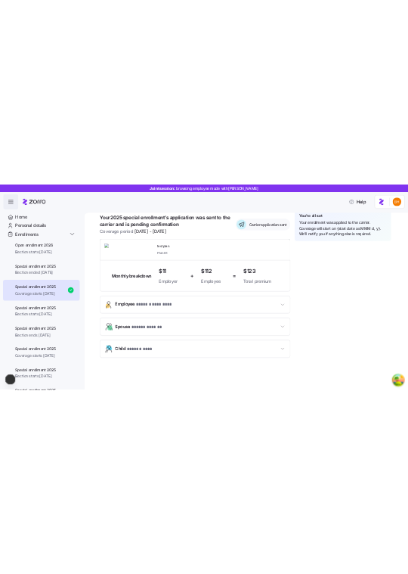
scroll to position [0, 0]
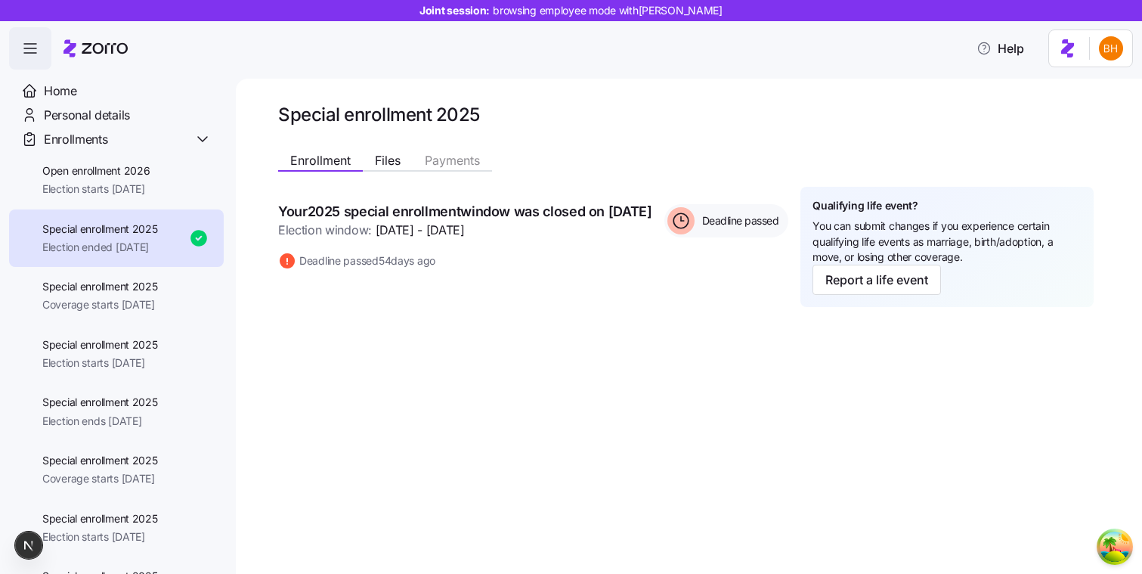
drag, startPoint x: 337, startPoint y: 279, endPoint x: 484, endPoint y: 278, distance: 146.6
click at [484, 270] on div "Deadline passed [DATE]" at bounding box center [533, 261] width 510 height 18
drag, startPoint x: 463, startPoint y: 280, endPoint x: 300, endPoint y: 274, distance: 163.4
click at [300, 270] on div "Deadline passed [DATE]" at bounding box center [533, 261] width 510 height 18
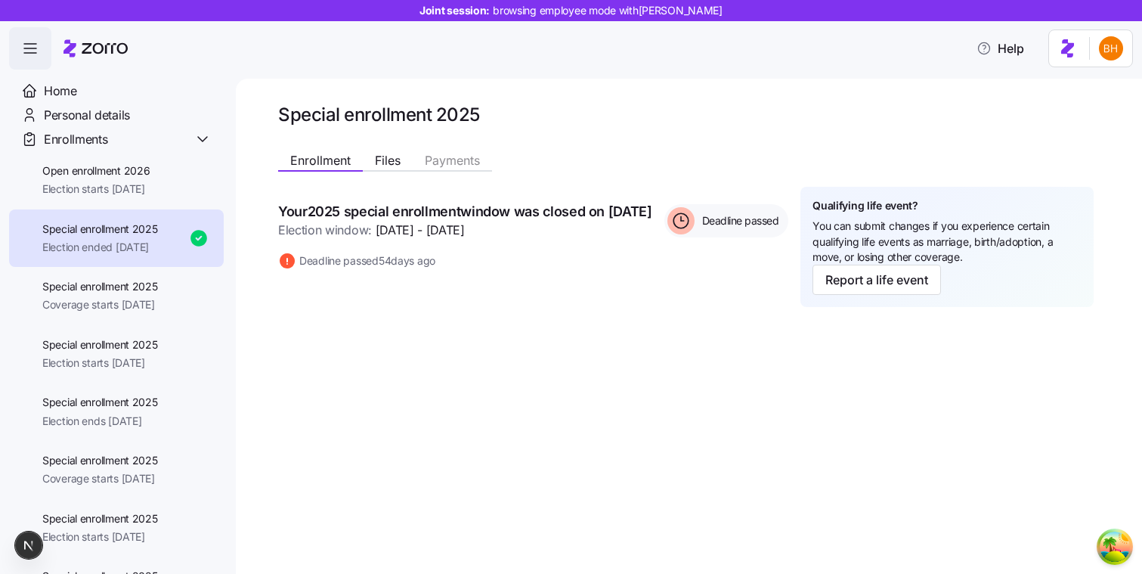
click at [354, 268] on div "Your 2025 special enrollment window was closed on [DATE] Election window: [DATE…" at bounding box center [533, 236] width 510 height 68
click at [201, 186] on div "Open enrollment 2026 Election starts [DATE]" at bounding box center [116, 180] width 215 height 58
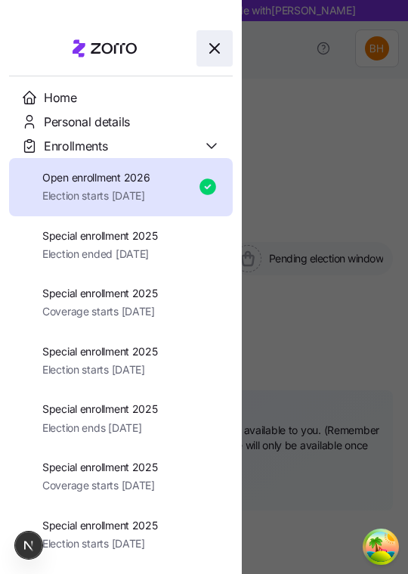
click at [205, 57] on span "button" at bounding box center [214, 48] width 35 height 35
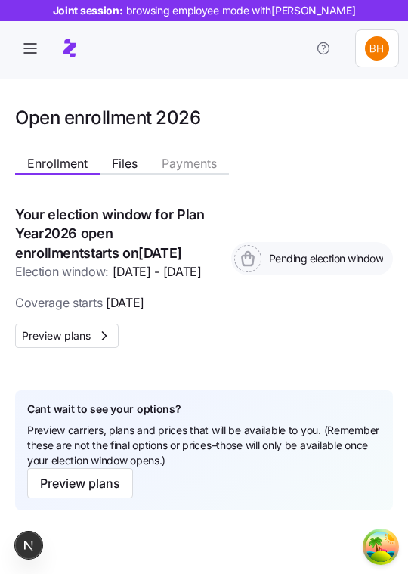
click at [407, 181] on div "Open enrollment 2026 Enrollment Files Payments Your election window for Plan Ye…" at bounding box center [204, 344] width 408 height 531
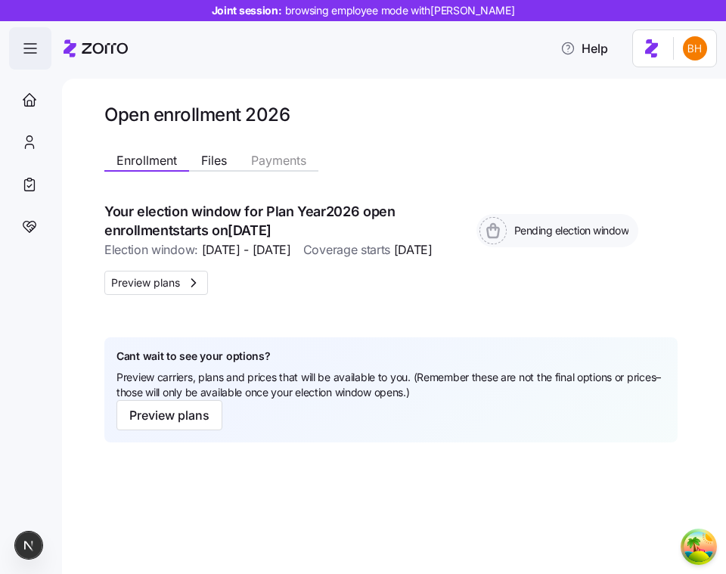
click at [33, 63] on span "button" at bounding box center [30, 48] width 41 height 41
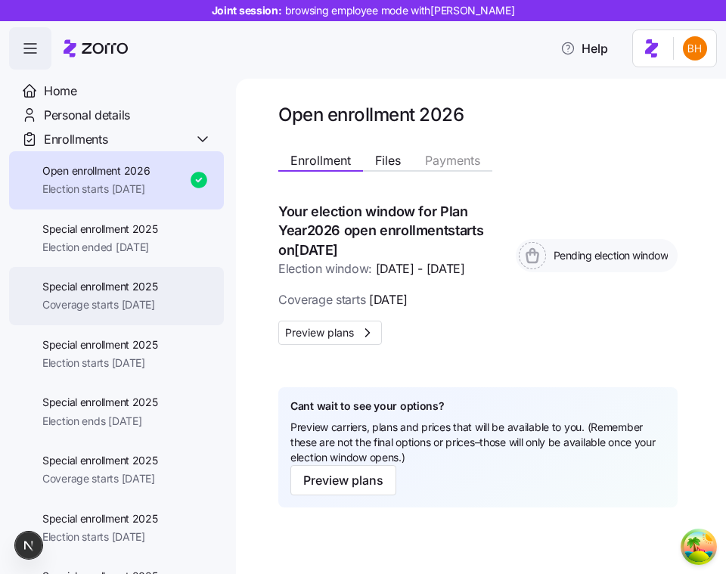
click at [85, 308] on span "Coverage starts [DATE]" at bounding box center [100, 304] width 116 height 15
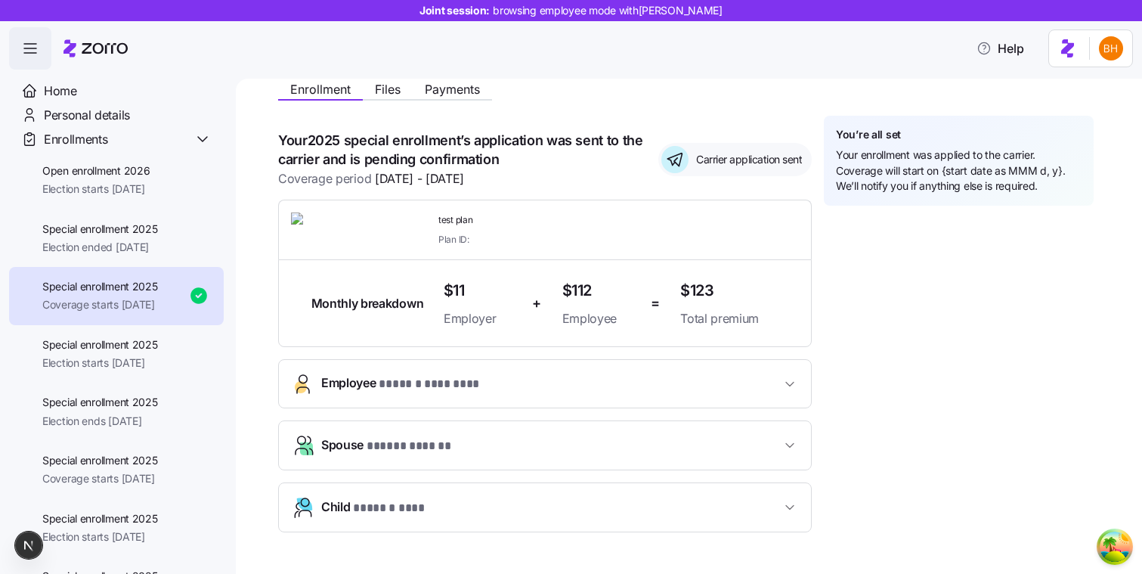
scroll to position [94, 0]
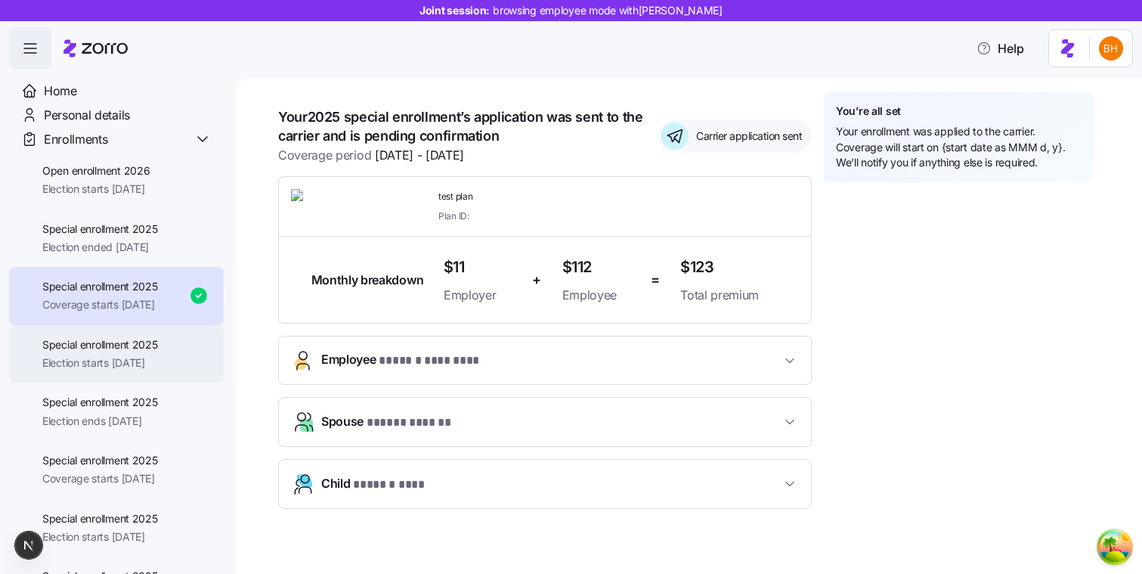
click at [144, 335] on div "Special enrollment 2025 Election starts [DATE]" at bounding box center [116, 354] width 215 height 58
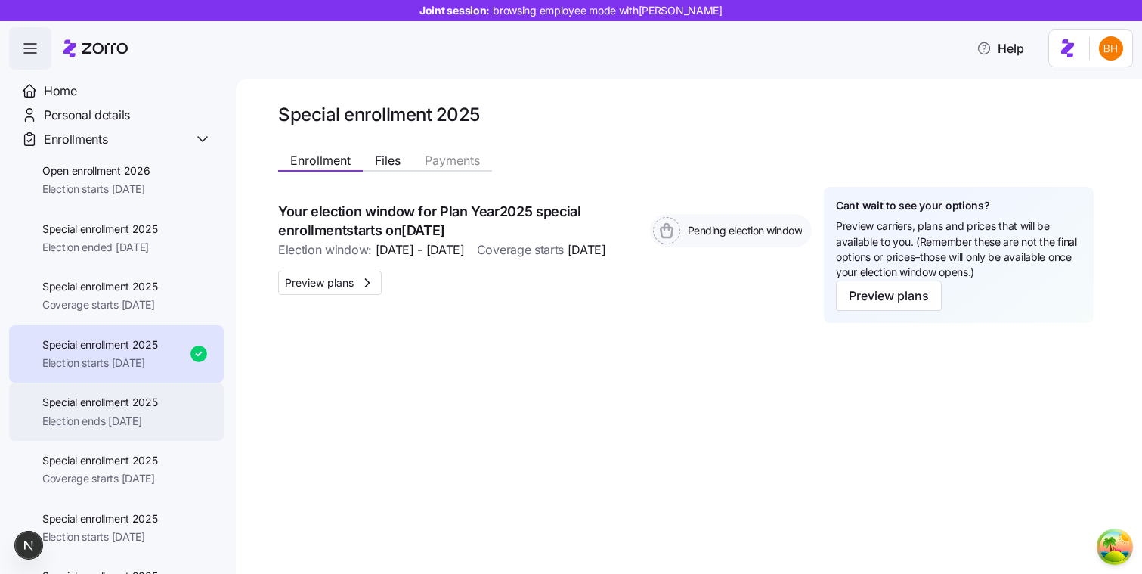
click at [81, 393] on div "Special enrollment 2025 Election ends [DATE]" at bounding box center [116, 411] width 215 height 58
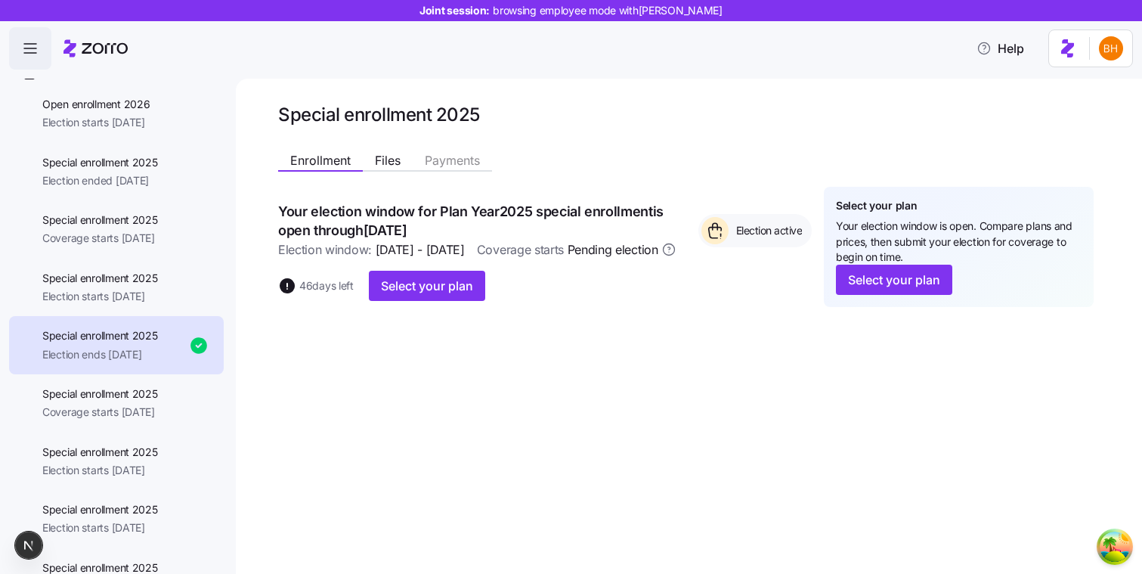
scroll to position [65, 0]
drag, startPoint x: 354, startPoint y: 314, endPoint x: 300, endPoint y: 315, distance: 53.7
click at [300, 293] on span "46 days left" at bounding box center [326, 285] width 54 height 15
drag, startPoint x: 277, startPoint y: 315, endPoint x: 353, endPoint y: 316, distance: 76.3
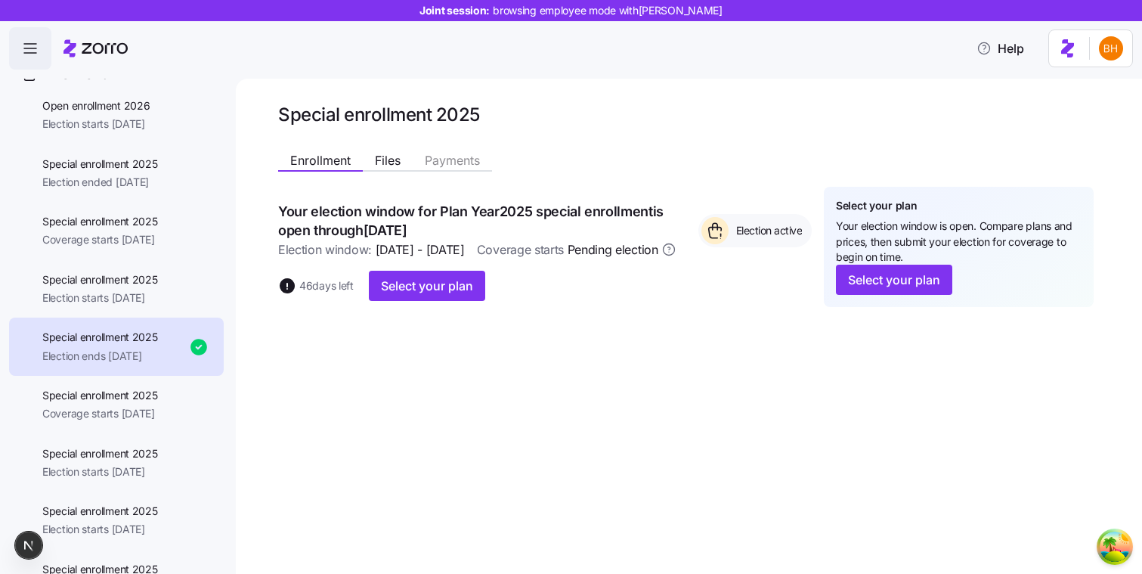
click at [354, 317] on div "Special enrollment 2025 Enrollment Files Payments Your election window for Plan…" at bounding box center [689, 326] width 906 height 495
click at [355, 331] on div "Your election window for Plan Year [DATE] special enrollment is open through [D…" at bounding box center [545, 259] width 534 height 144
click at [146, 401] on span "Special enrollment 2025" at bounding box center [100, 395] width 116 height 15
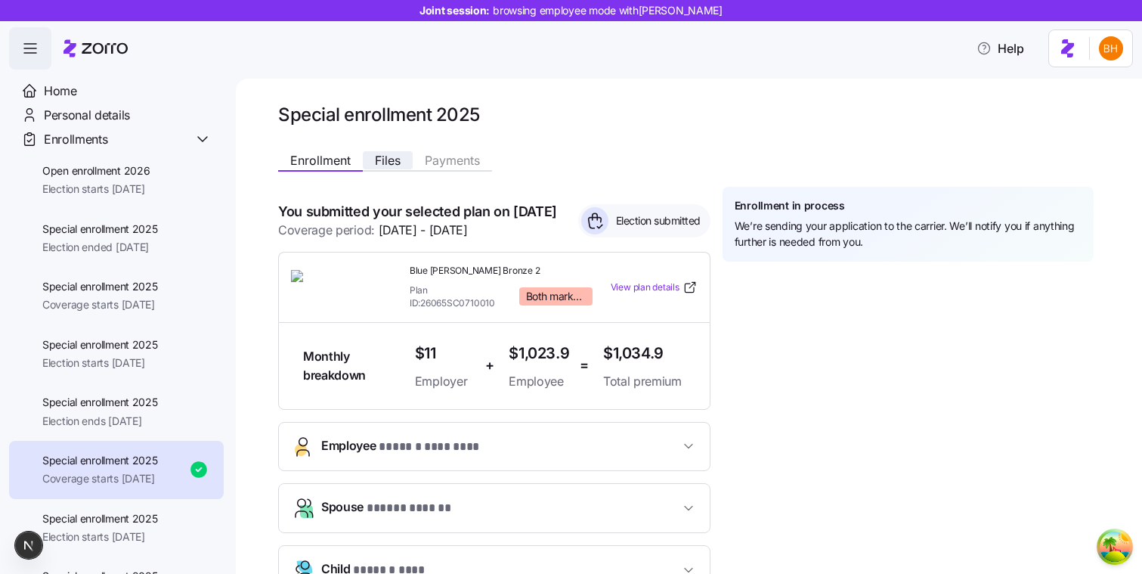
click at [403, 158] on button "Files" at bounding box center [388, 160] width 50 height 18
